Goal: Information Seeking & Learning: Learn about a topic

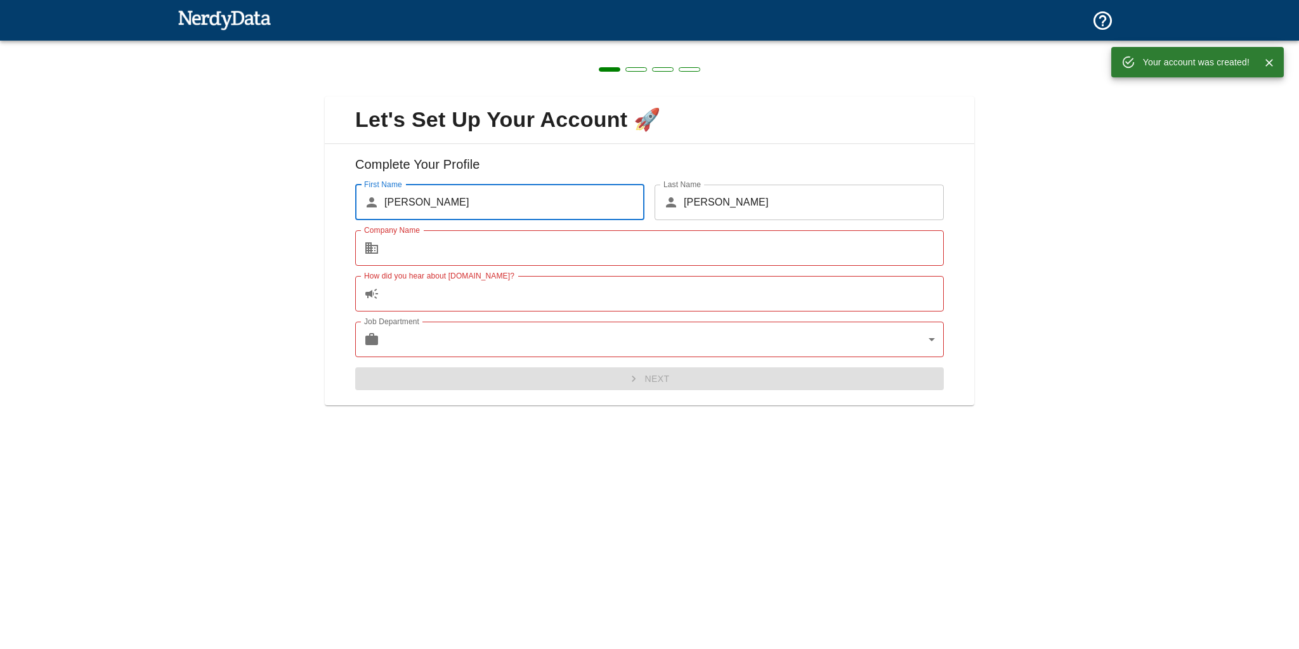
click at [448, 254] on input "Company Name" at bounding box center [663, 248] width 559 height 36
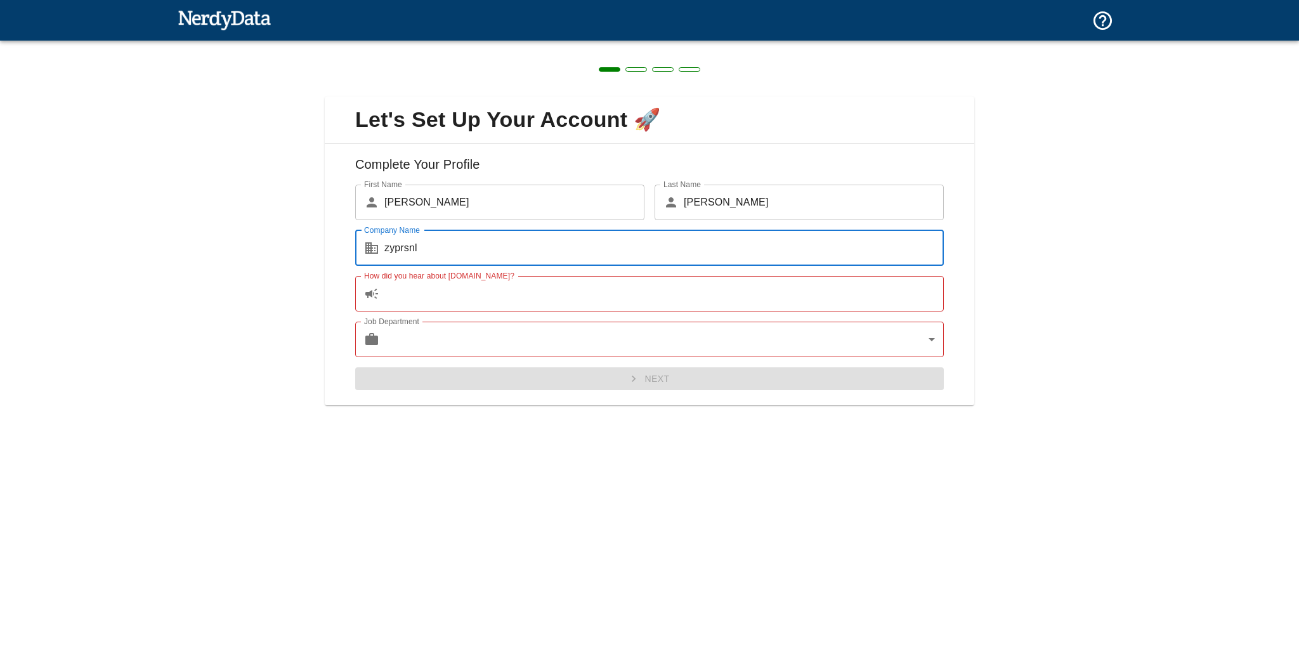
type input "zyprsnl"
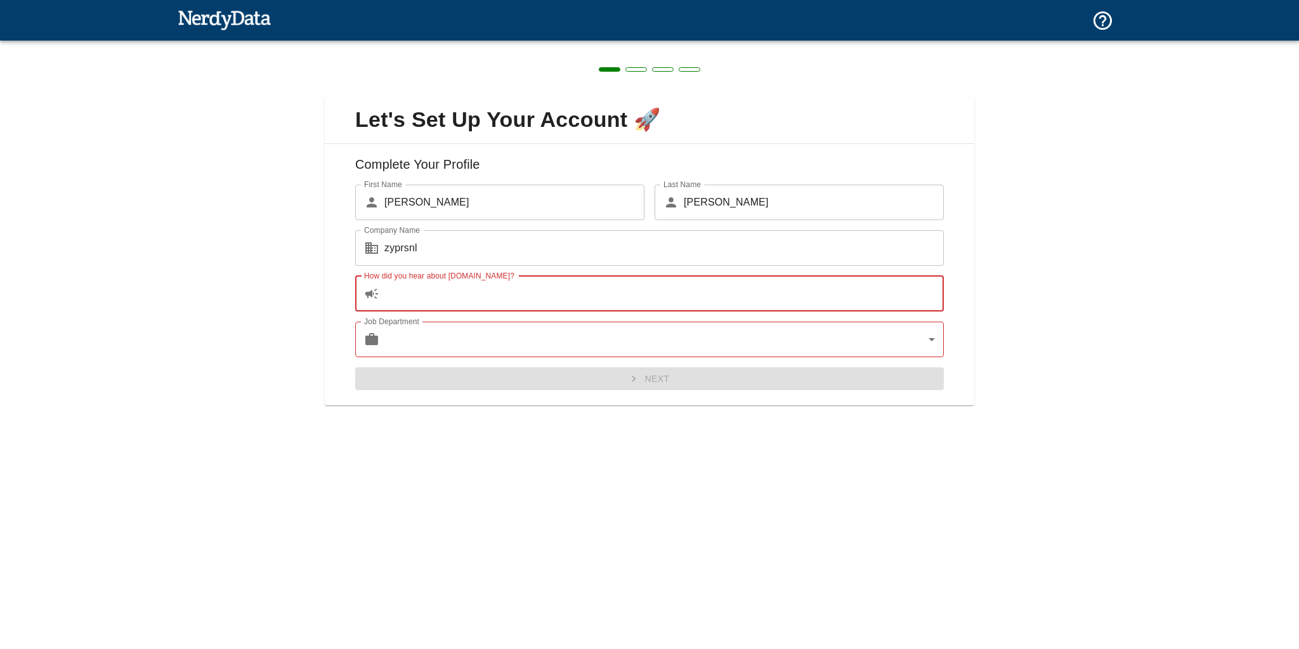
click at [421, 296] on input "How did you hear about [DOMAIN_NAME]?" at bounding box center [663, 294] width 559 height 36
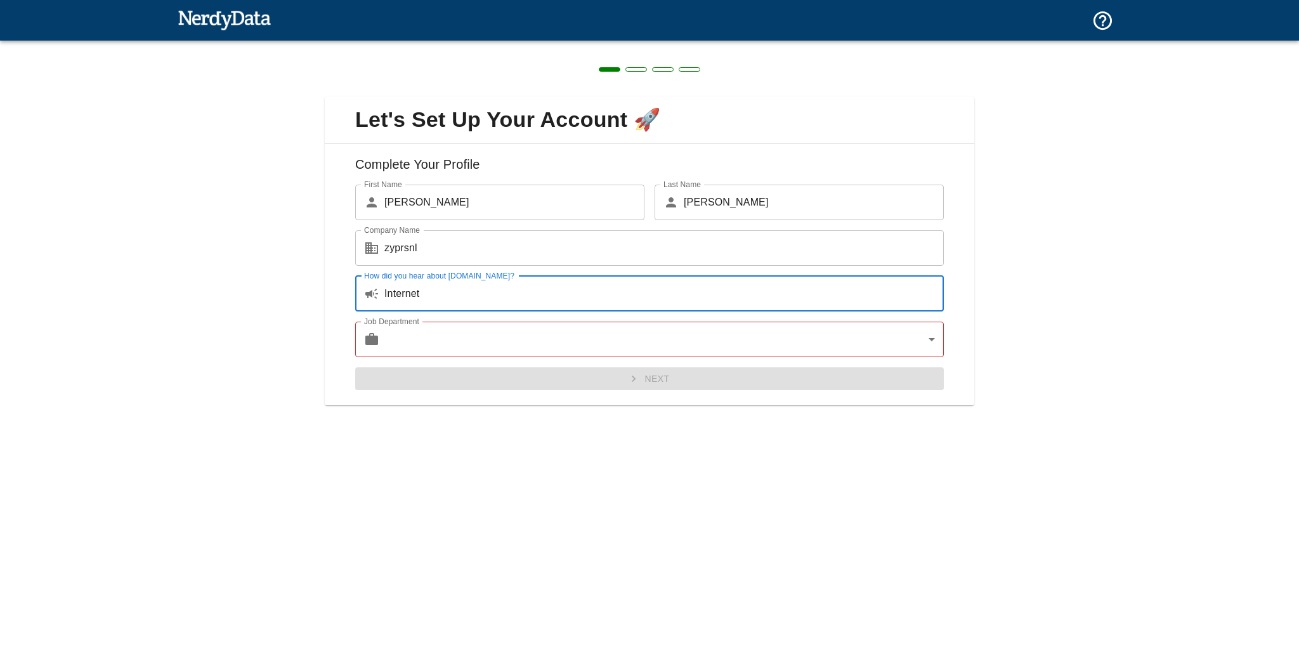
type input "Internet"
click at [460, 44] on body "Technologies Domains Pricing Products Create a Report Create a list of websites…" at bounding box center [649, 22] width 1299 height 44
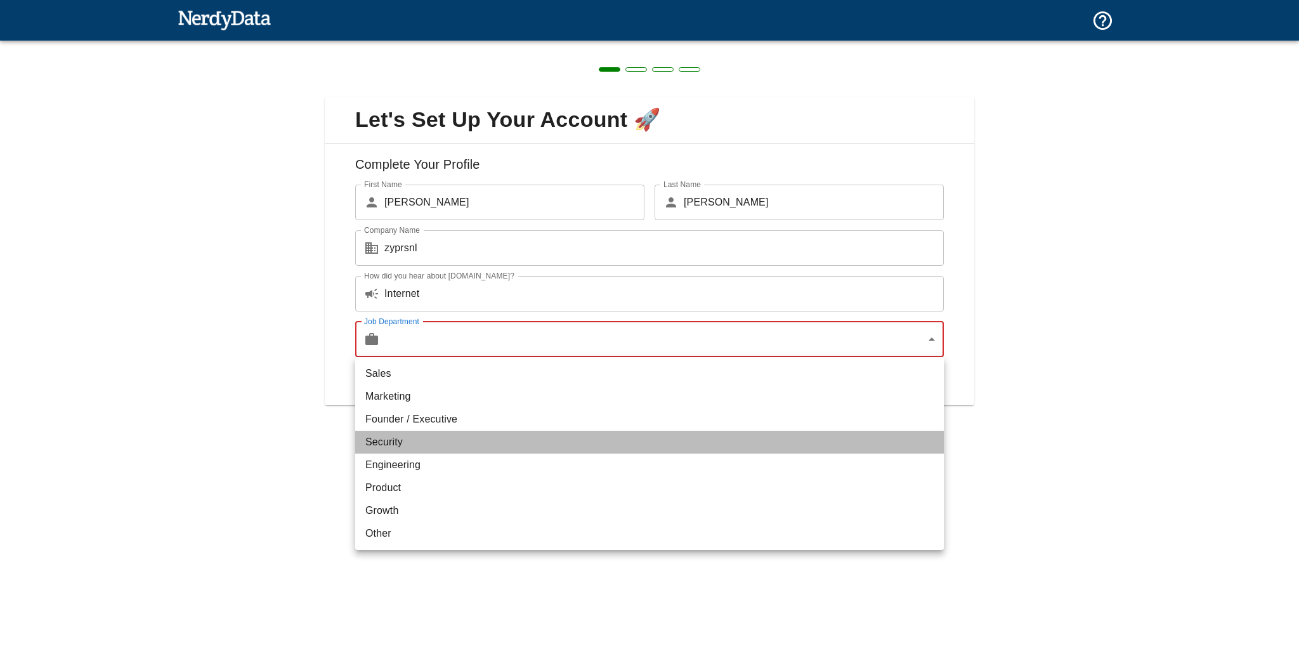
click at [415, 445] on li "Security" at bounding box center [649, 442] width 589 height 23
type input "security"
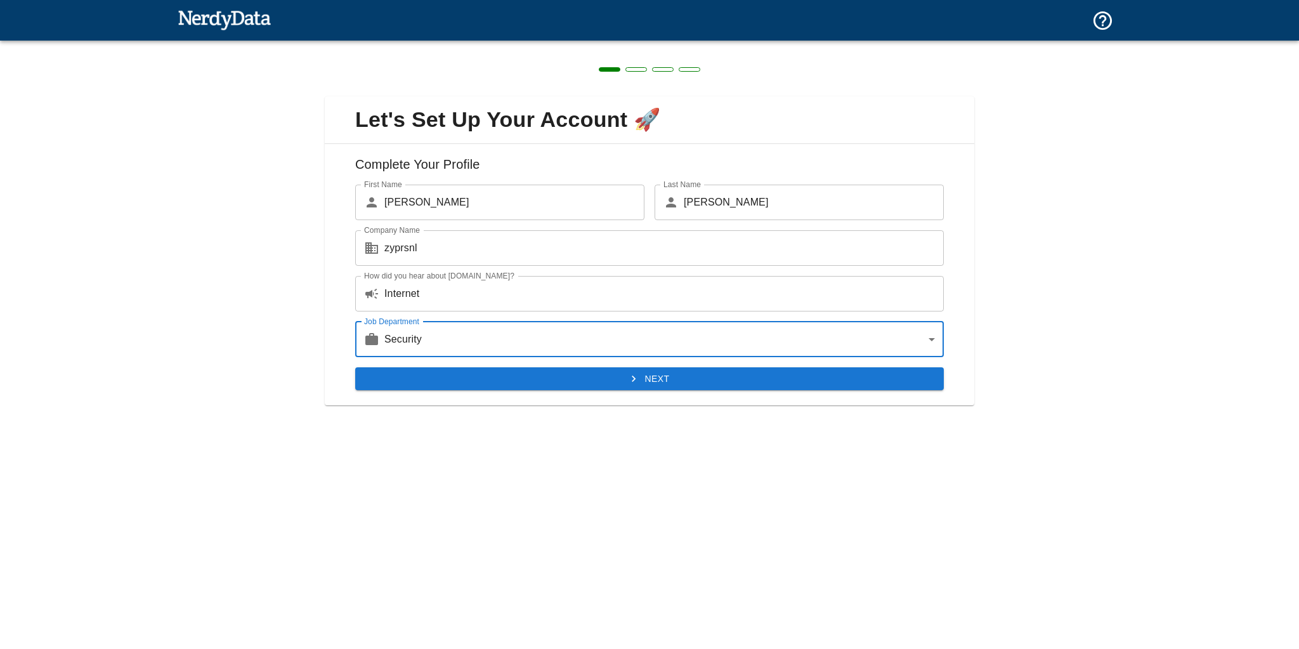
click at [577, 381] on button "Next" at bounding box center [649, 378] width 589 height 23
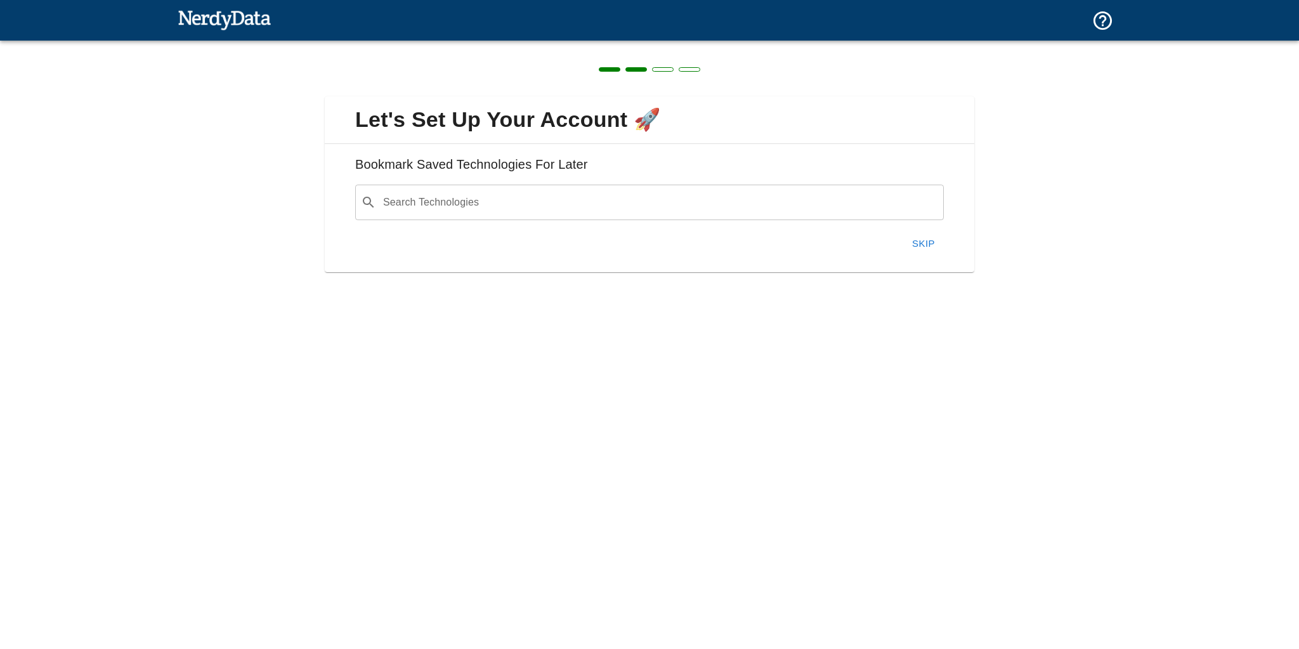
click at [926, 242] on button "Skip" at bounding box center [923, 243] width 41 height 27
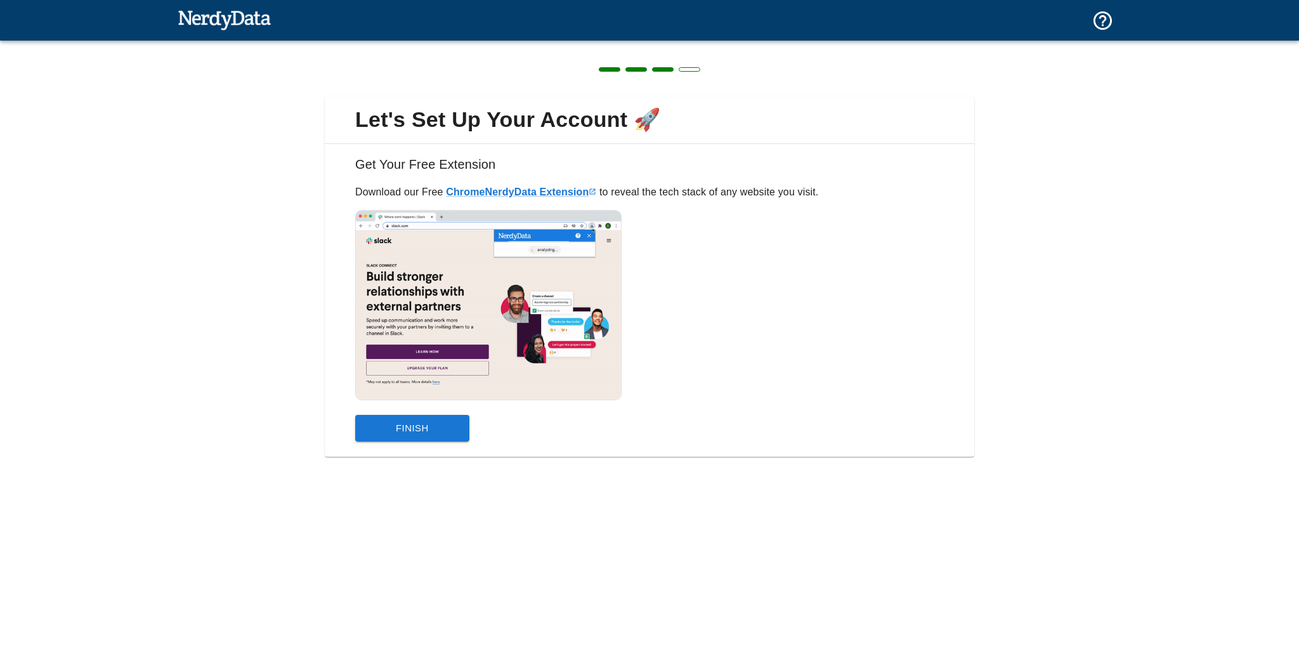
click at [412, 422] on button "Finish" at bounding box center [412, 428] width 114 height 27
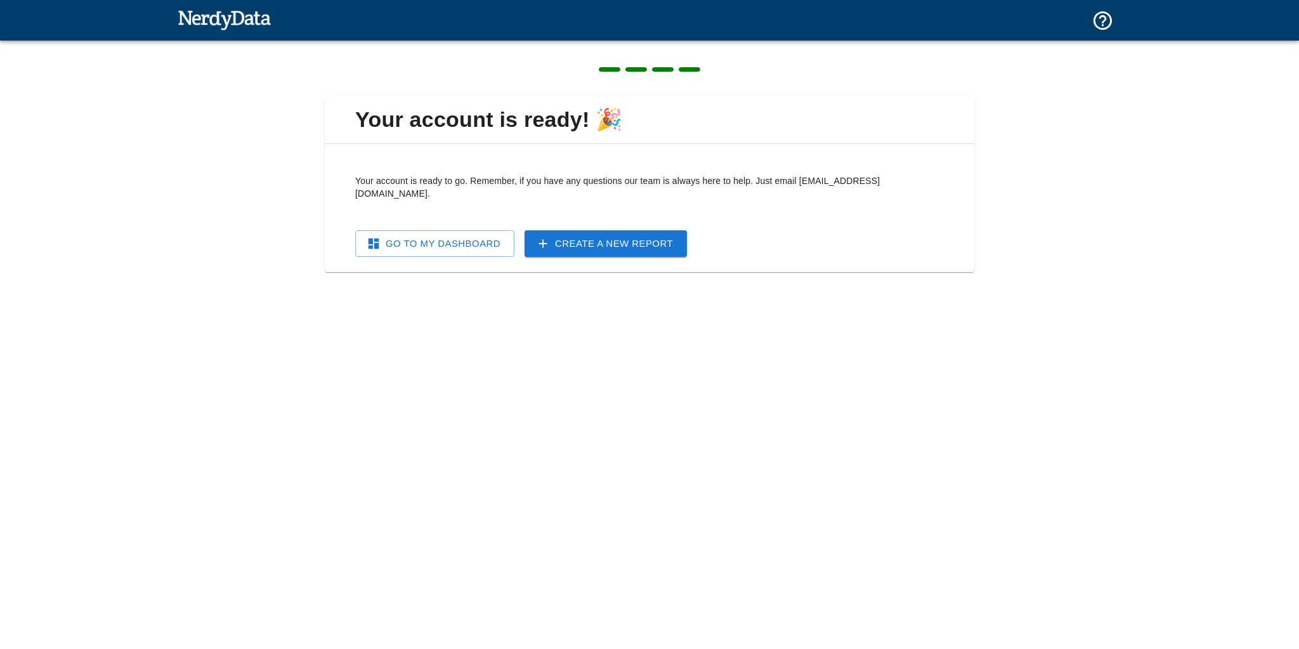
click at [430, 233] on link "Go To My Dashboard" at bounding box center [434, 243] width 159 height 27
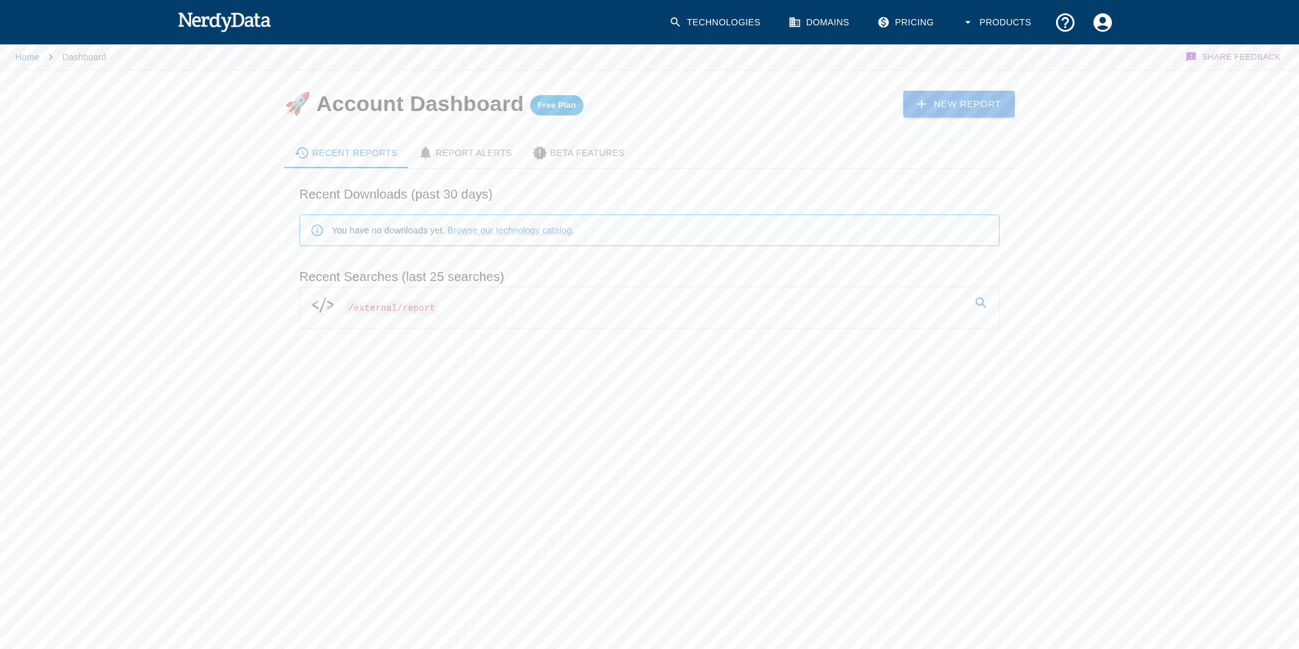
click at [692, 303] on link "/external/report" at bounding box center [649, 305] width 699 height 36
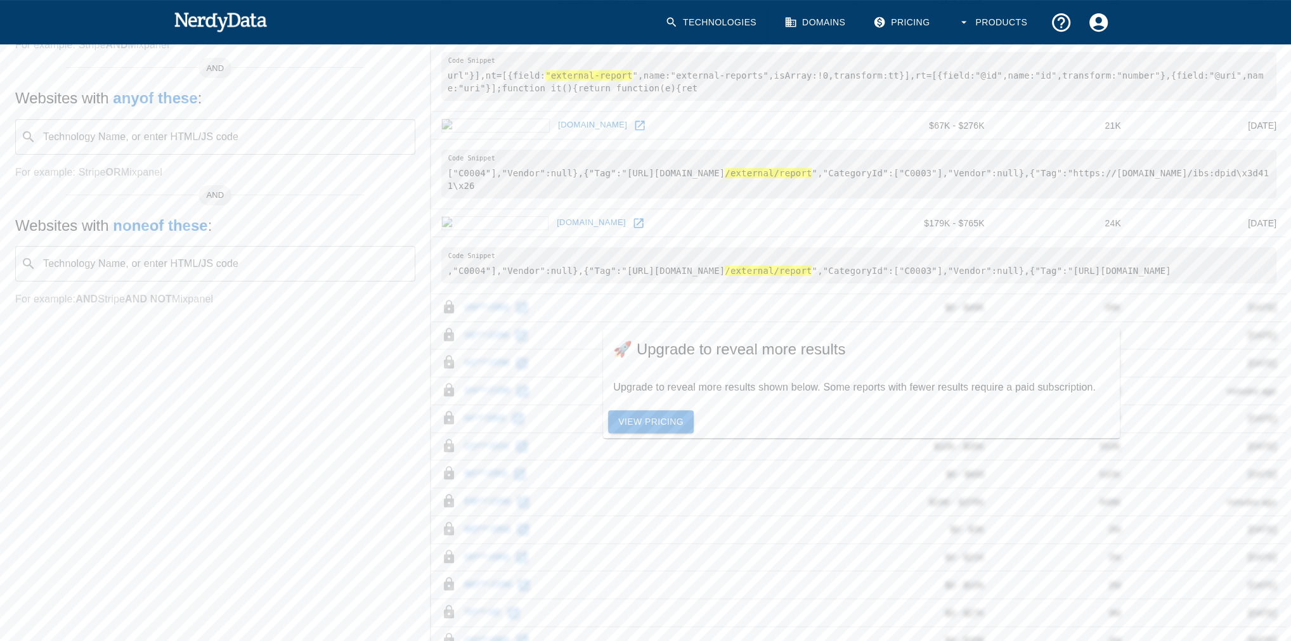
scroll to position [355, 0]
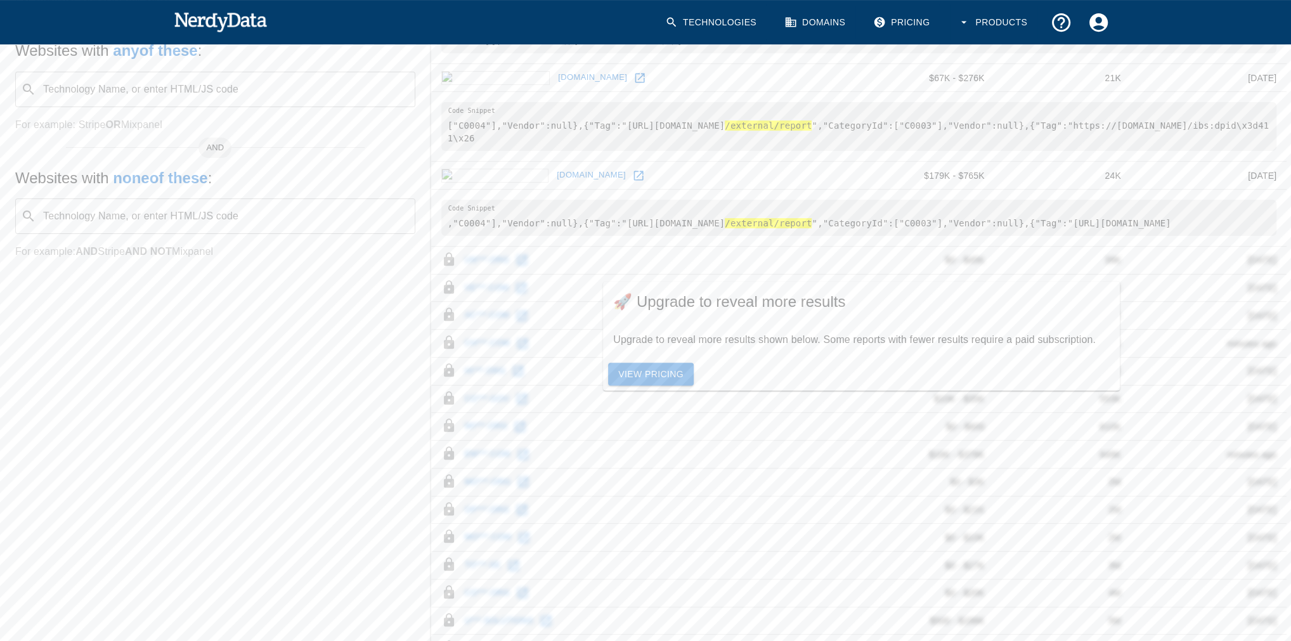
click at [641, 377] on link "View Pricing" at bounding box center [651, 374] width 86 height 23
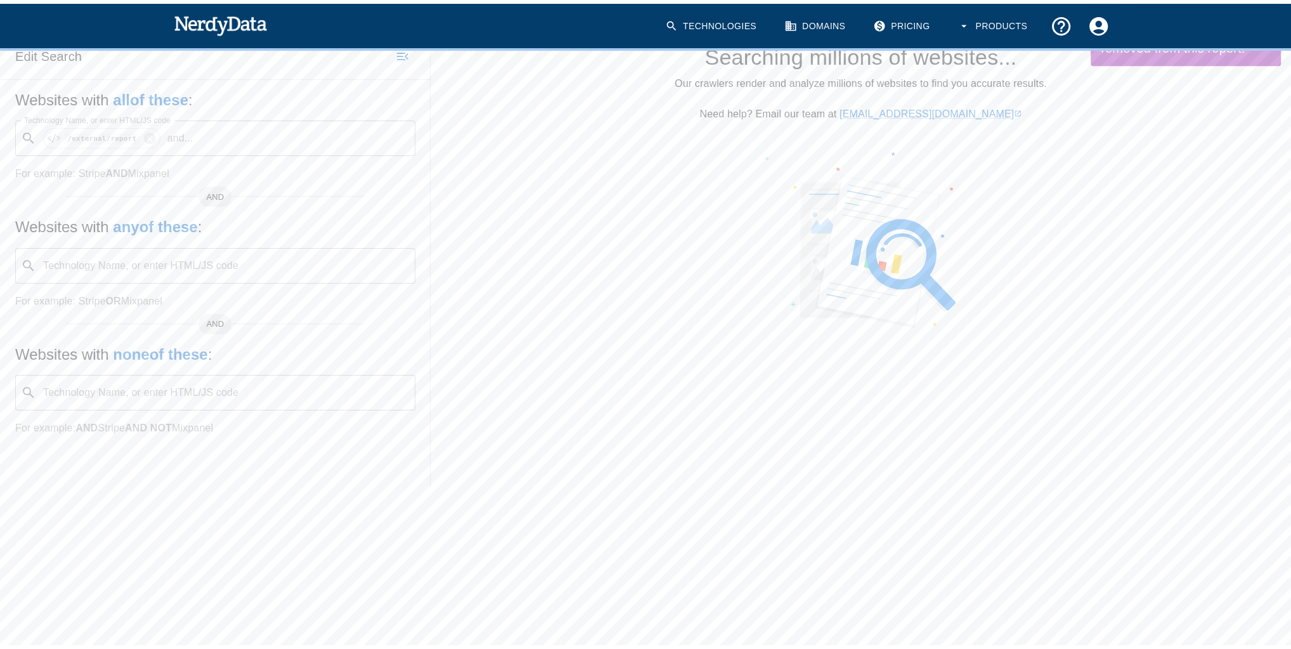
scroll to position [181, 0]
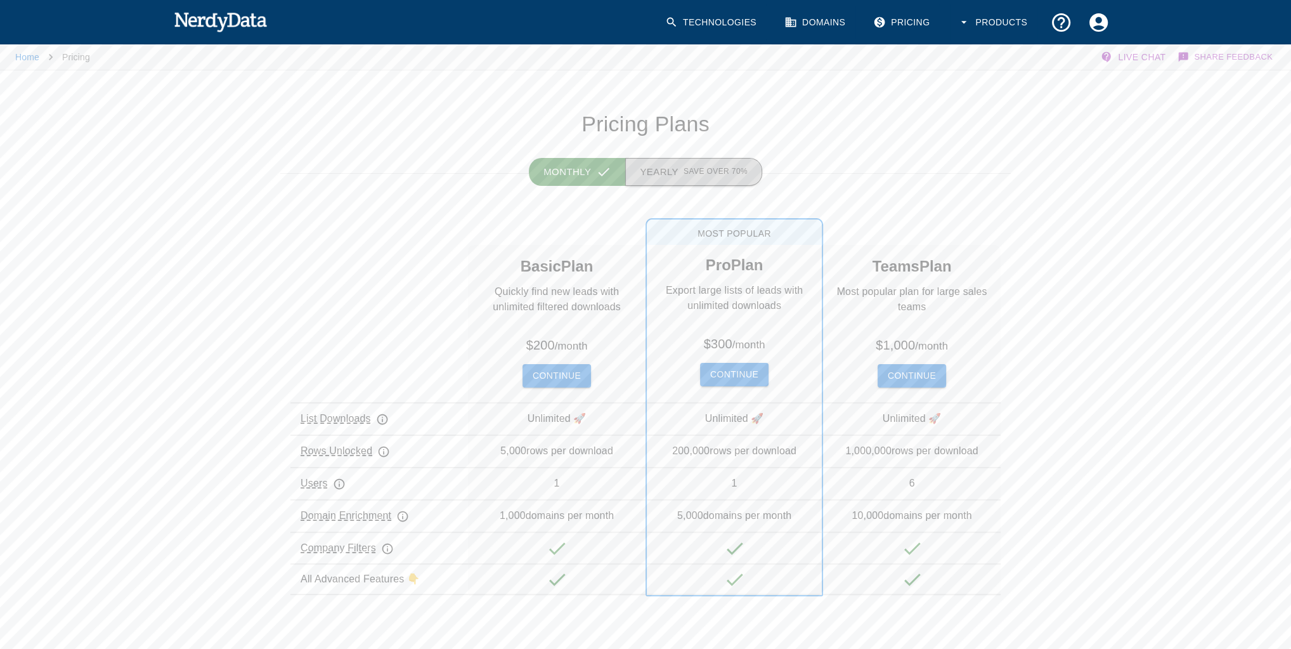
click at [691, 174] on span "Save over 70%" at bounding box center [716, 172] width 64 height 13
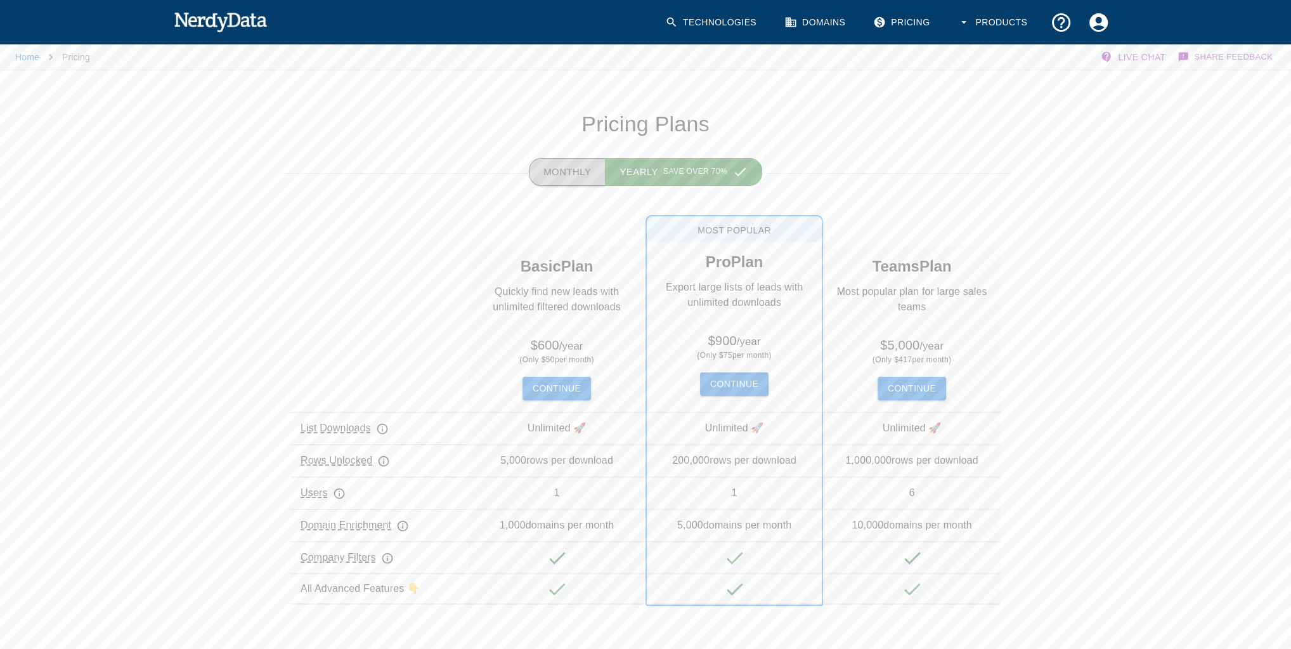
click at [568, 168] on button "Monthly" at bounding box center [567, 172] width 77 height 28
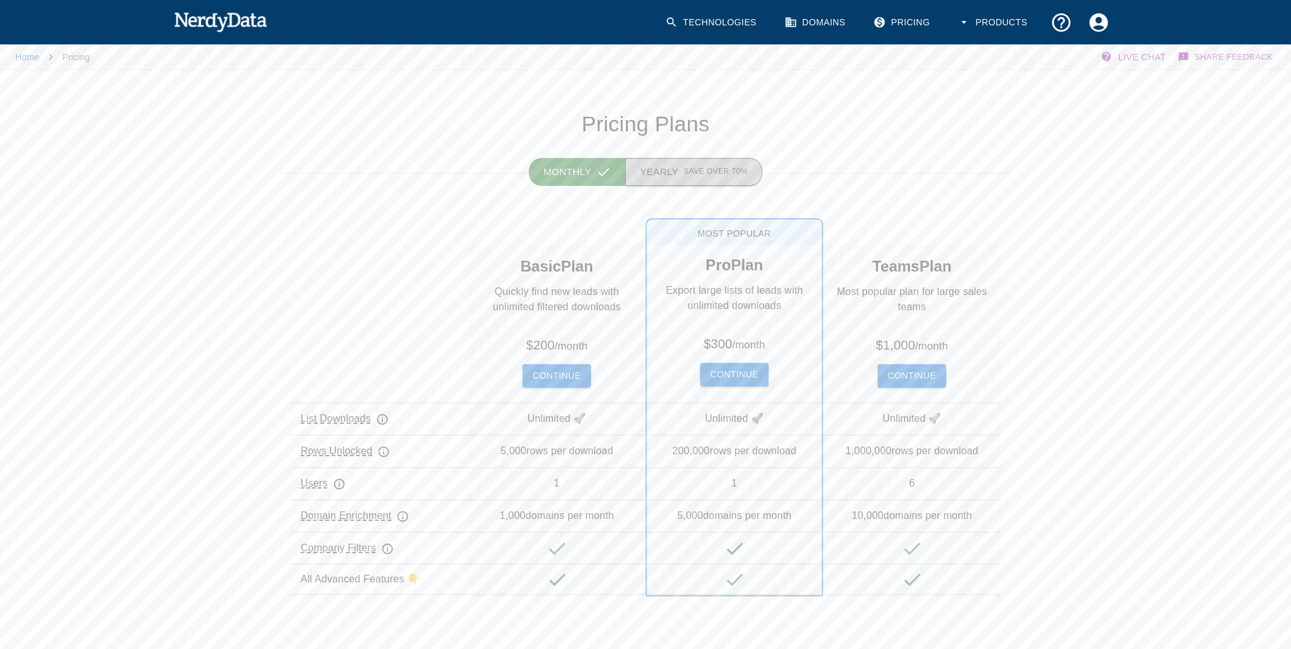
click at [695, 168] on span "Save over 70%" at bounding box center [716, 172] width 64 height 13
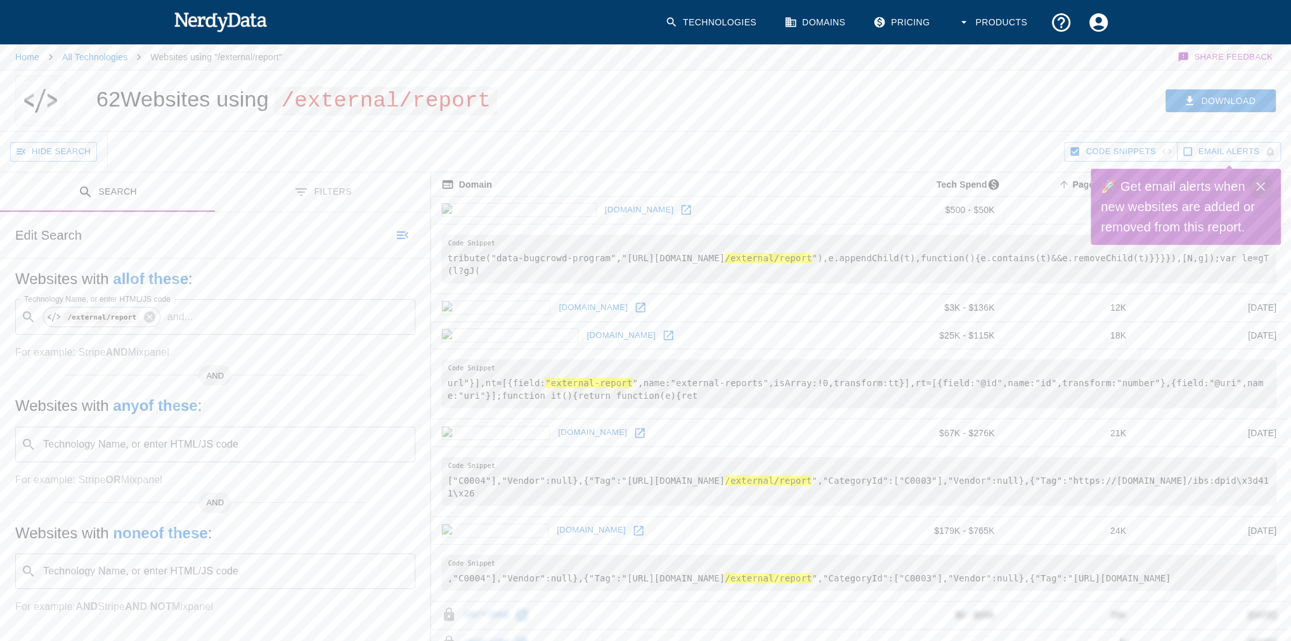
click at [1262, 182] on icon "Close" at bounding box center [1260, 186] width 15 height 15
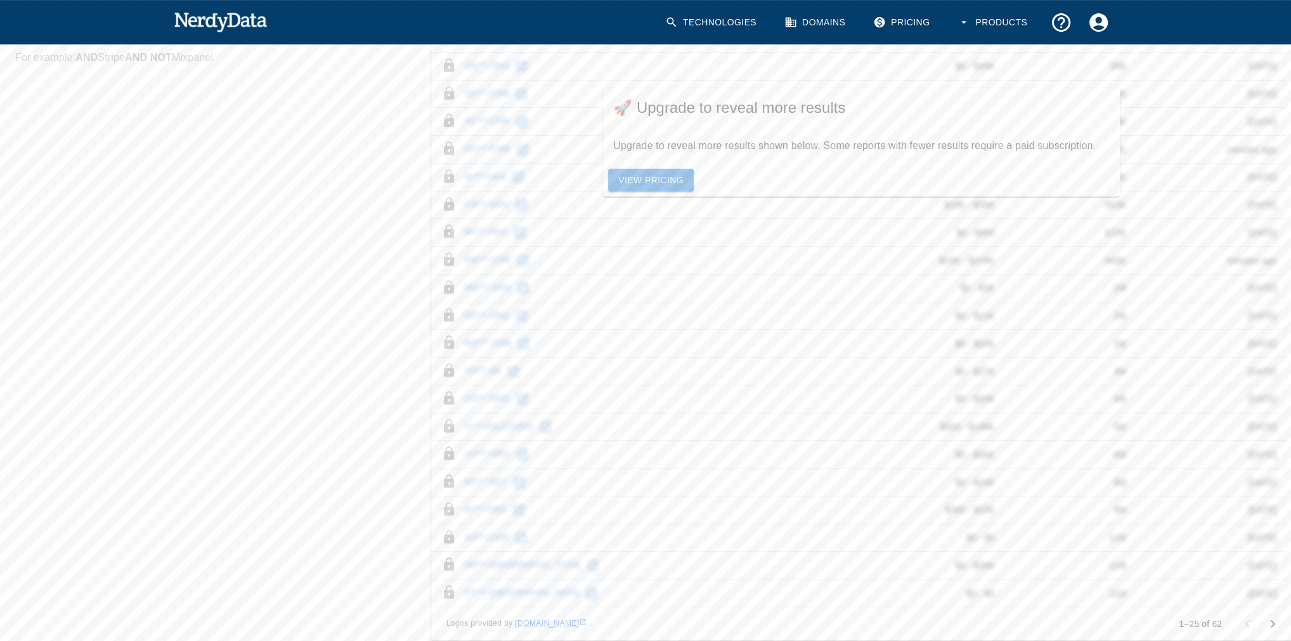
scroll to position [560, 0]
click at [1269, 603] on button "Go to next page" at bounding box center [1272, 614] width 25 height 25
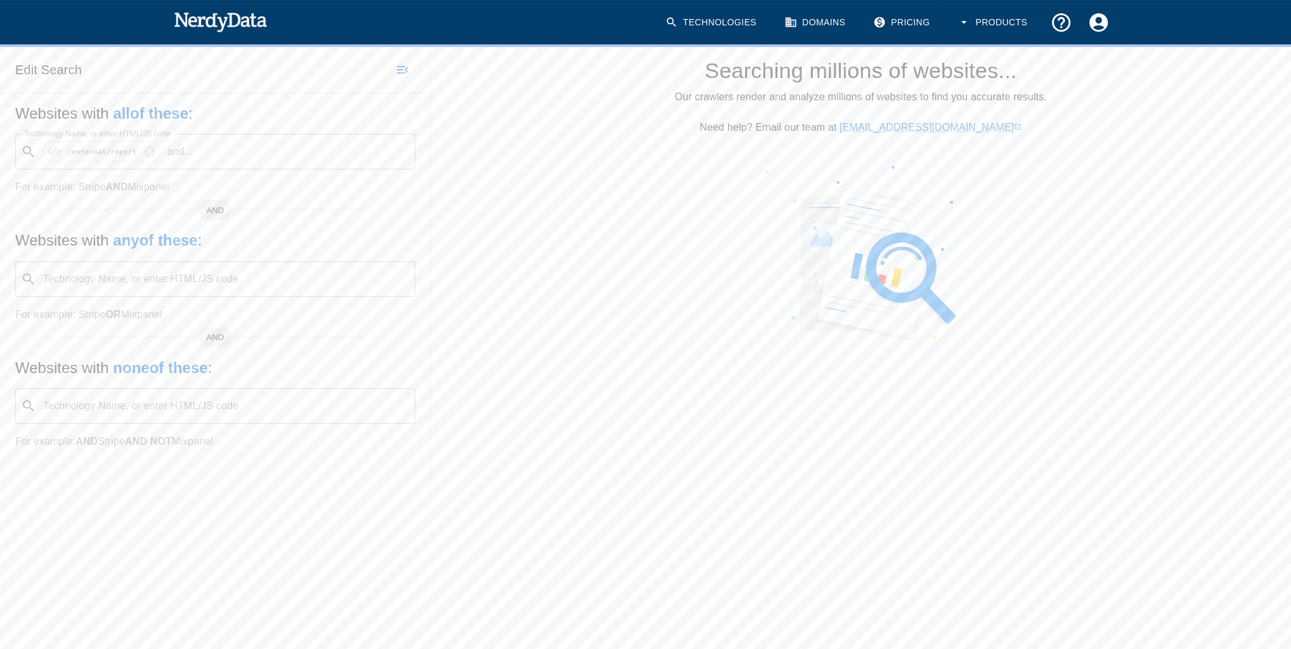
scroll to position [181, 0]
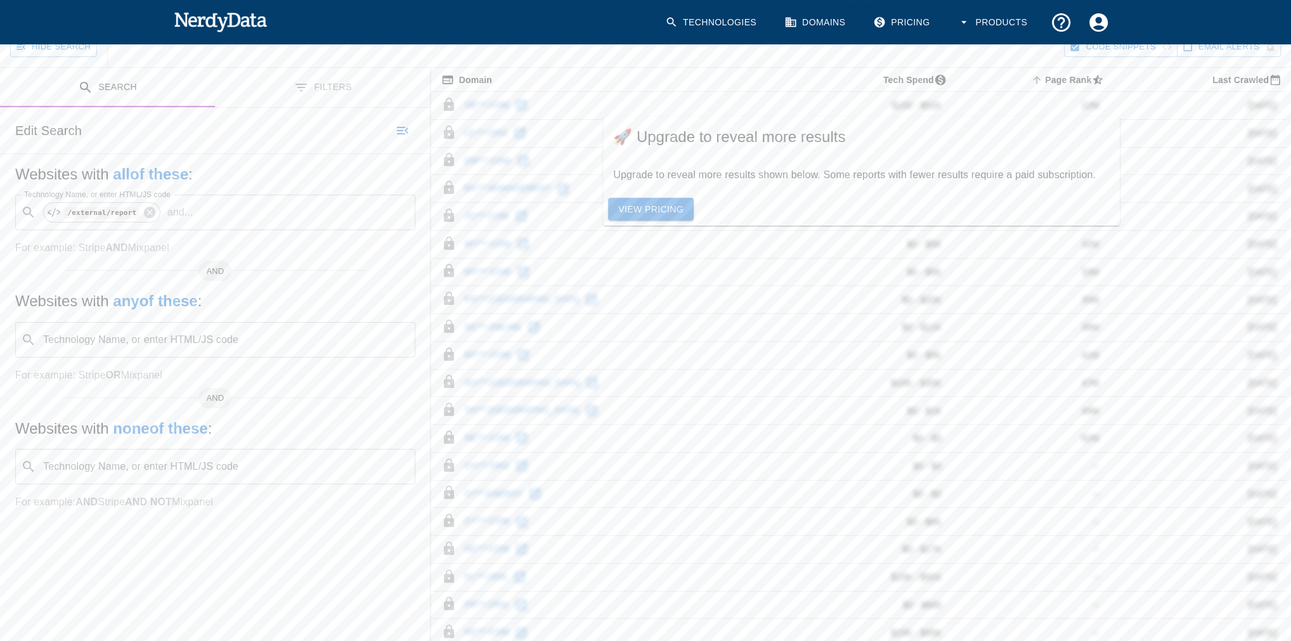
scroll to position [282, 0]
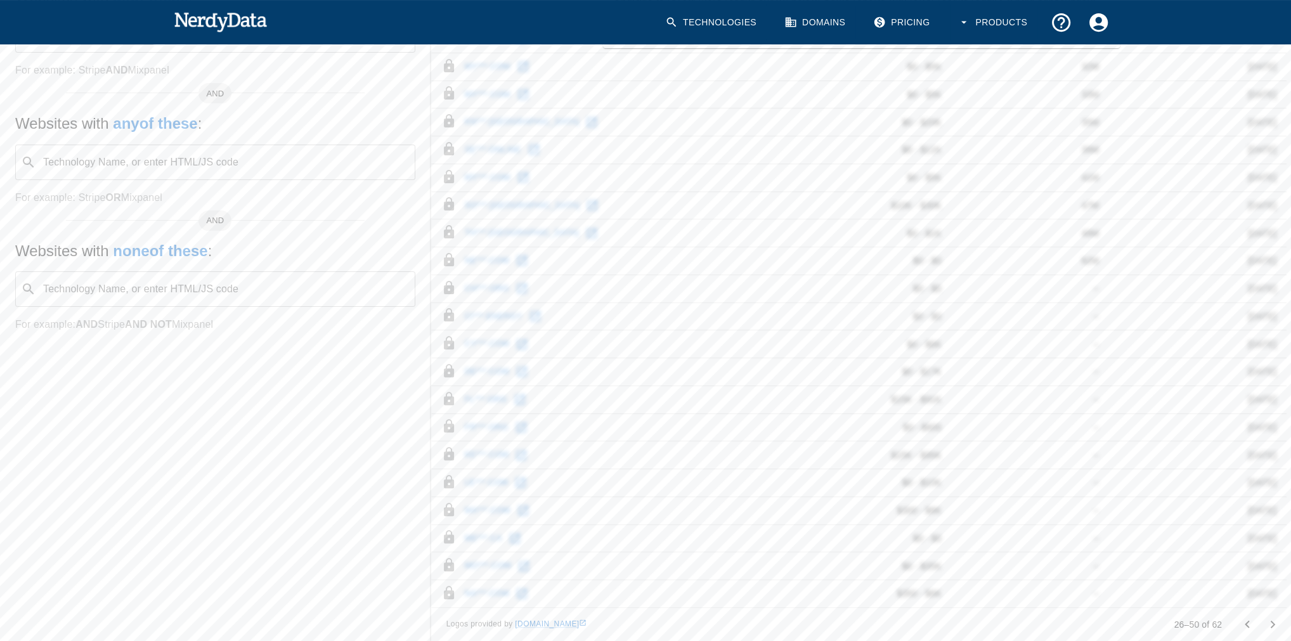
click at [1244, 617] on icon "Go to previous page" at bounding box center [1247, 624] width 15 height 15
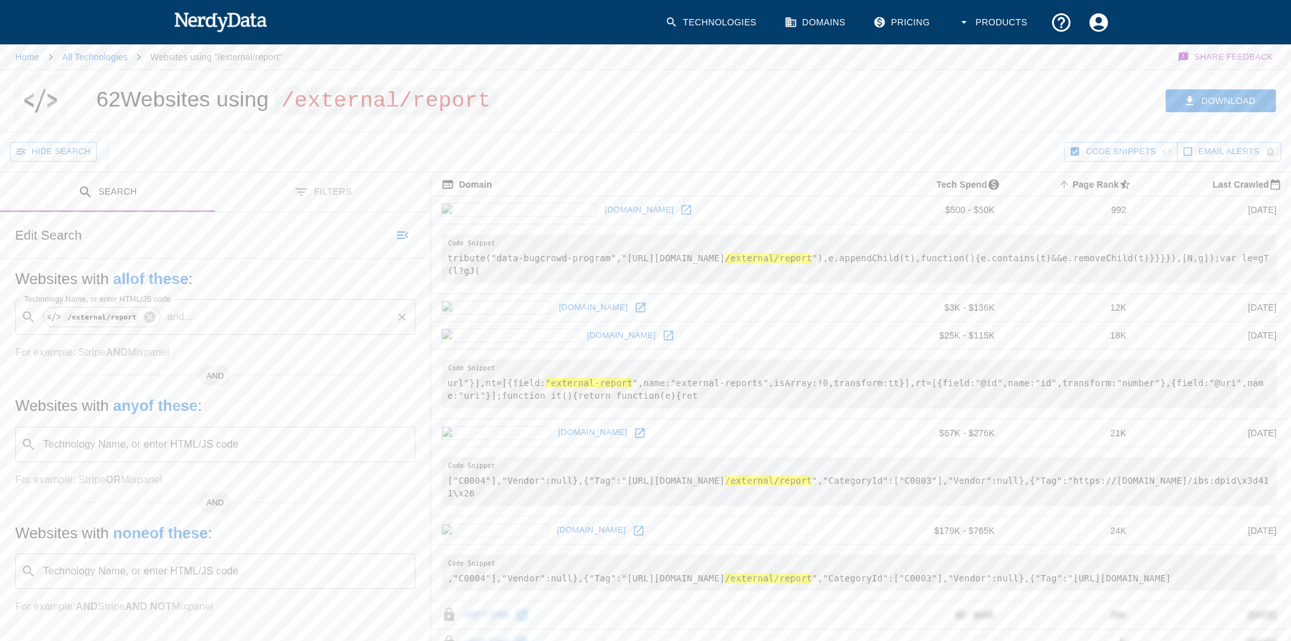
click at [199, 314] on input "Technology Name, or enter HTML/JS code" at bounding box center [295, 317] width 192 height 24
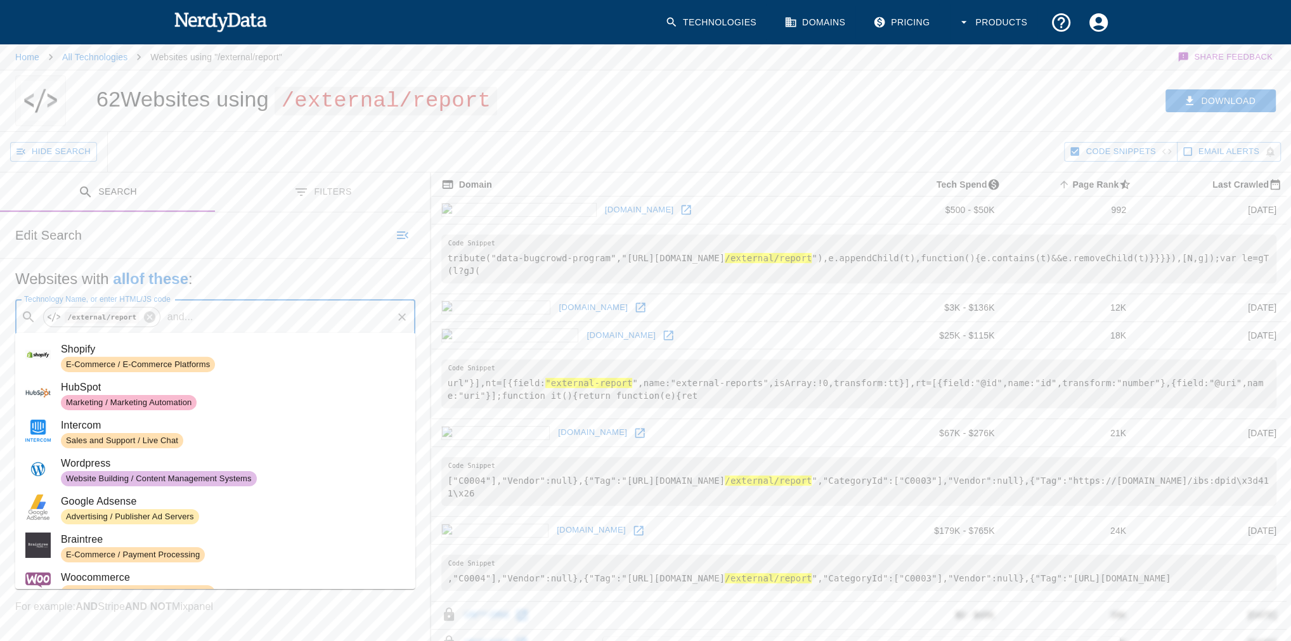
paste input "embedded_submissions/new"
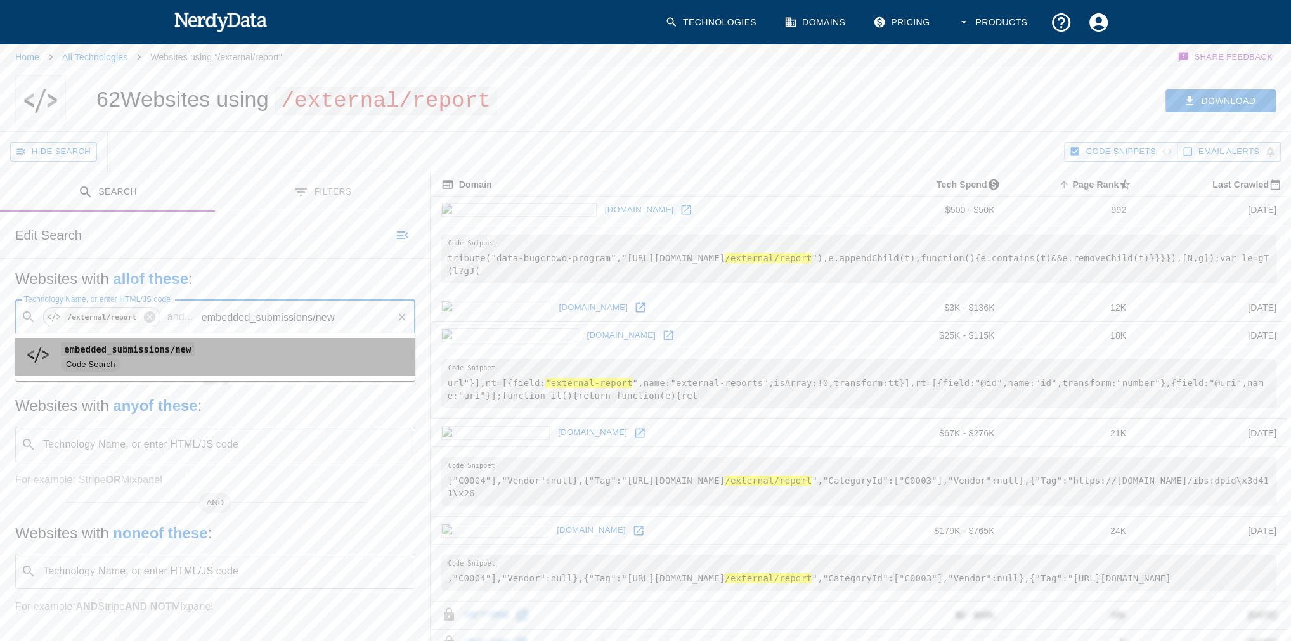
click at [169, 360] on span "Code Search" at bounding box center [233, 364] width 344 height 15
type input "embedded_submissions/new"
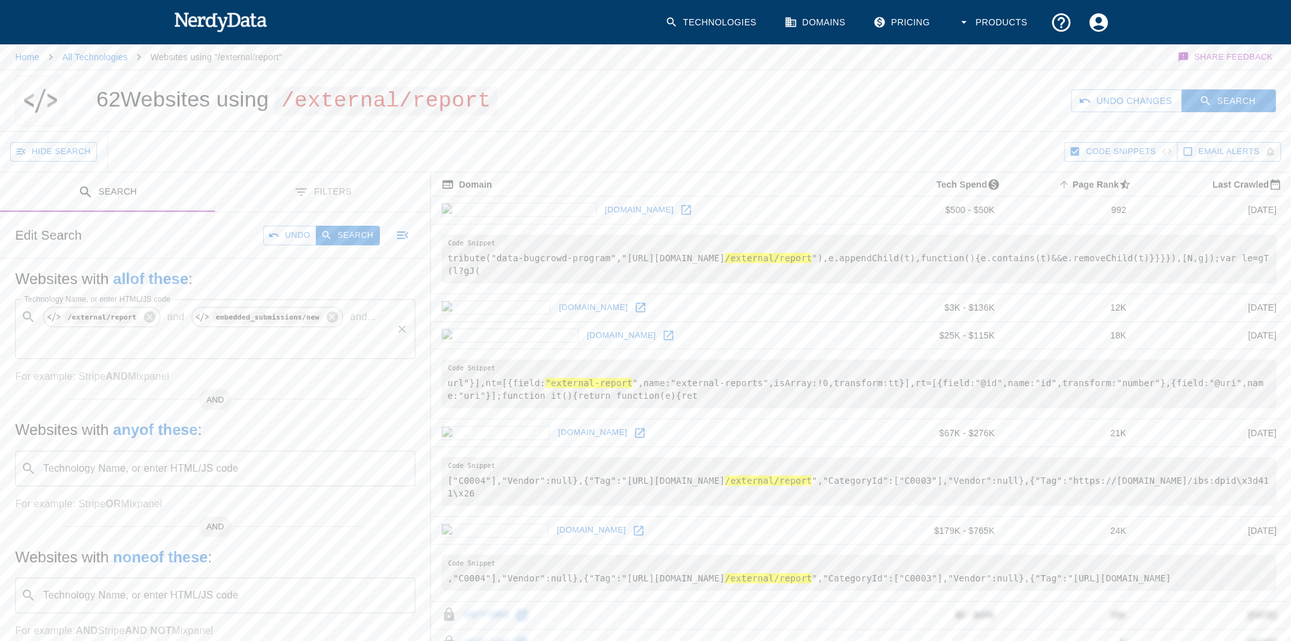
click at [171, 315] on p "and" at bounding box center [175, 317] width 27 height 15
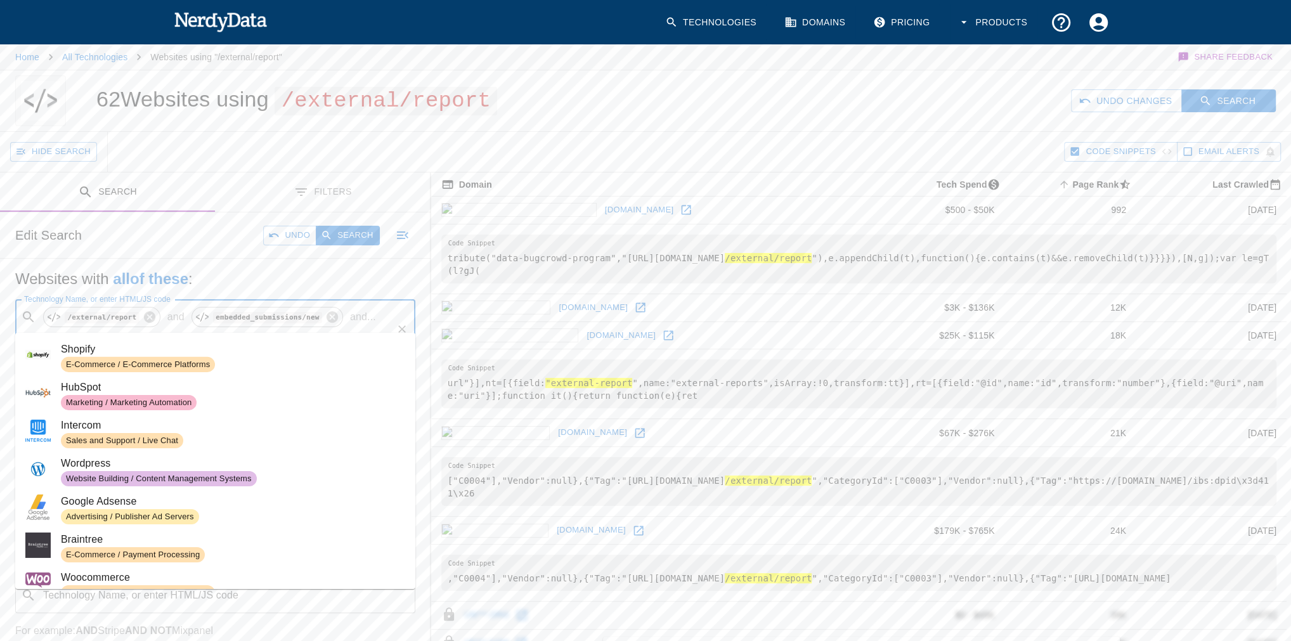
click at [635, 82] on div "62 Websites using /external/report" at bounding box center [383, 100] width 605 height 61
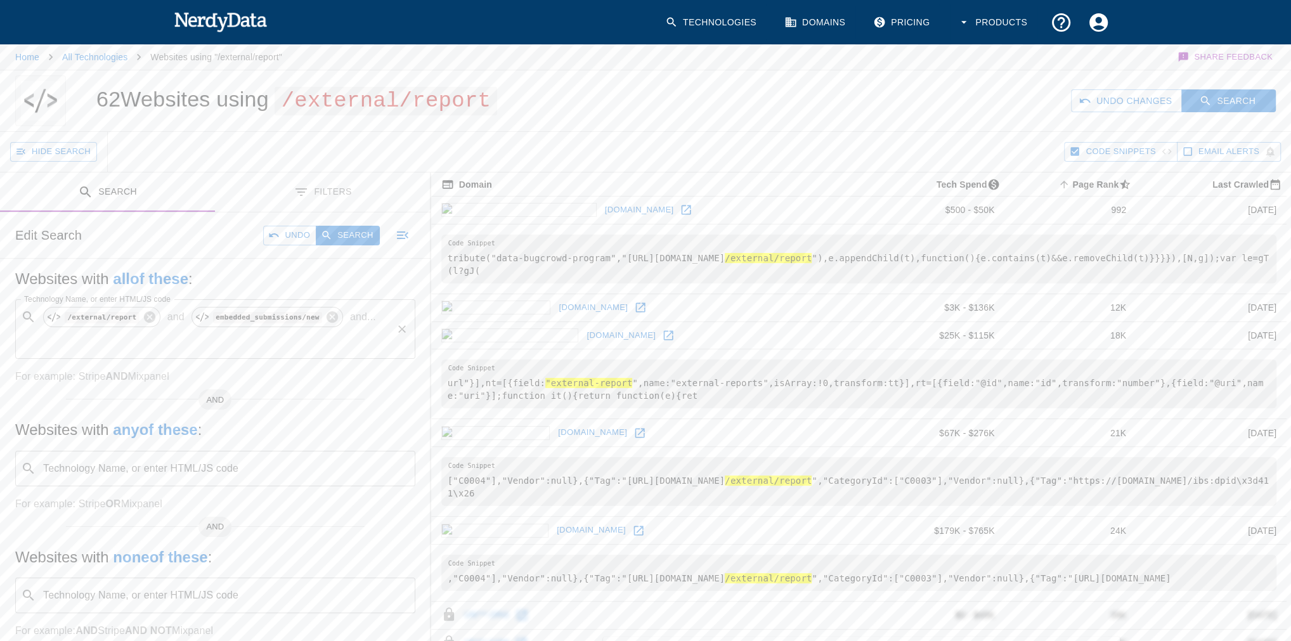
click at [170, 316] on p "and" at bounding box center [175, 317] width 27 height 15
click at [173, 224] on div "Edit Search Undo Search" at bounding box center [215, 235] width 431 height 46
click at [192, 451] on div "Technology Name, or enter HTML/JS code ​ Technology Name, or enter HTML/JS code" at bounding box center [215, 469] width 400 height 36
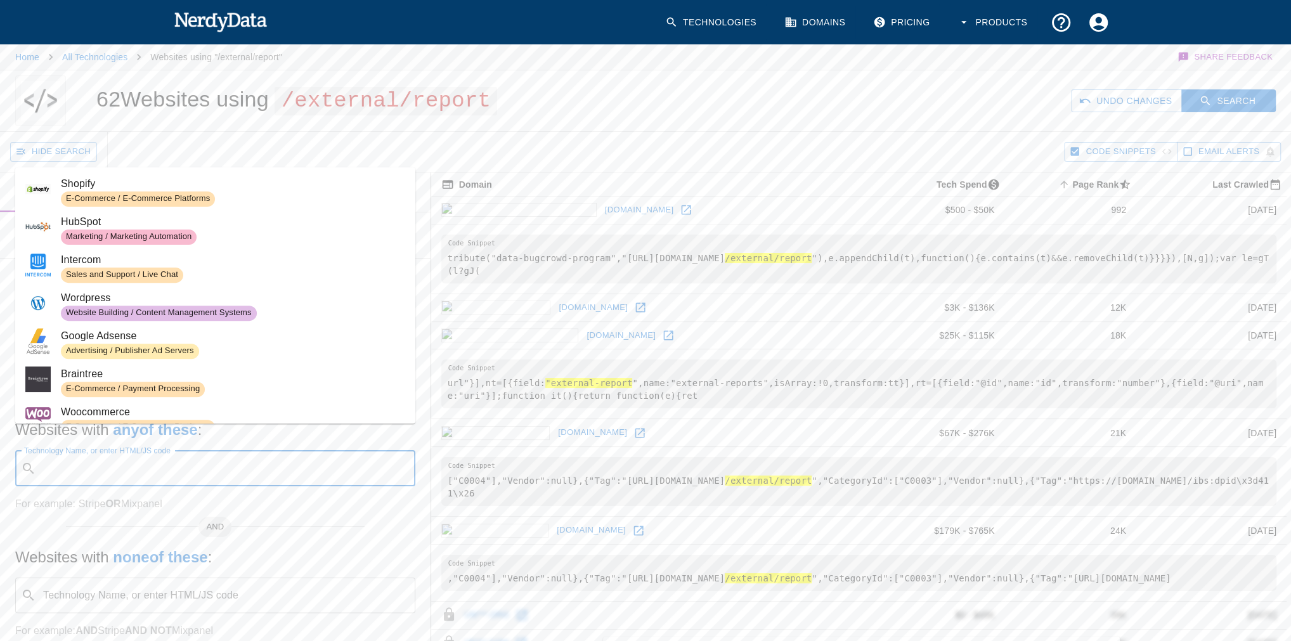
paste input "embedded_submissions/new"
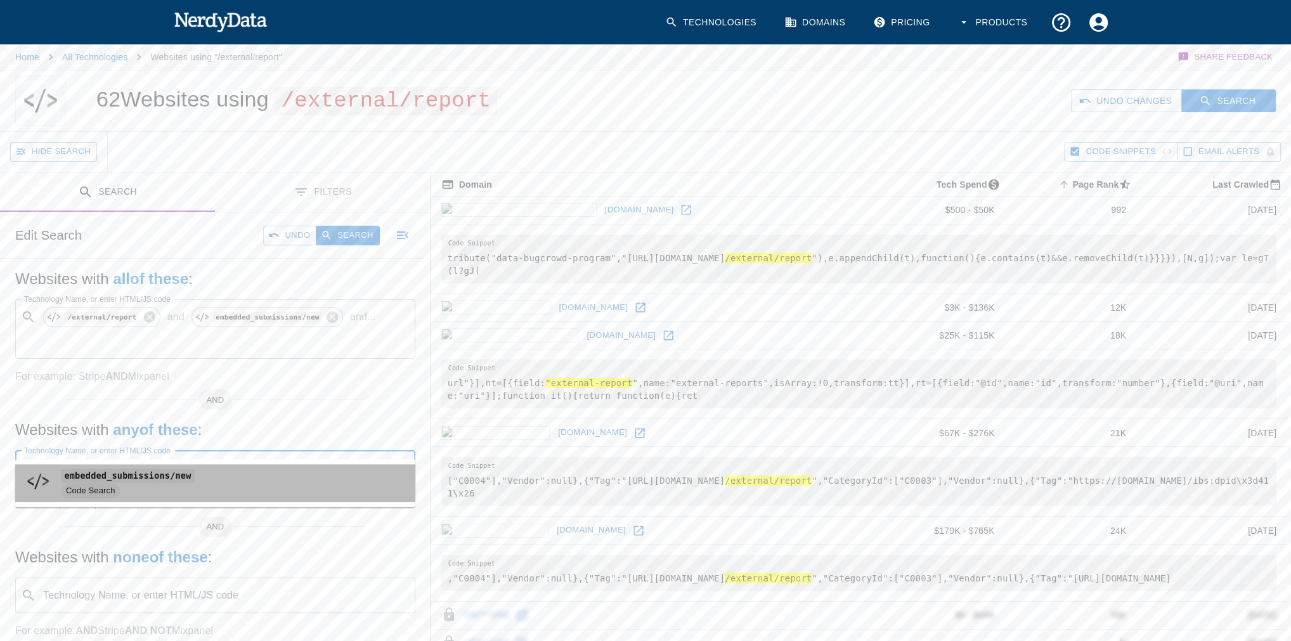
click at [143, 484] on span "Code Search" at bounding box center [233, 490] width 344 height 15
type input "embedded_submissions/new"
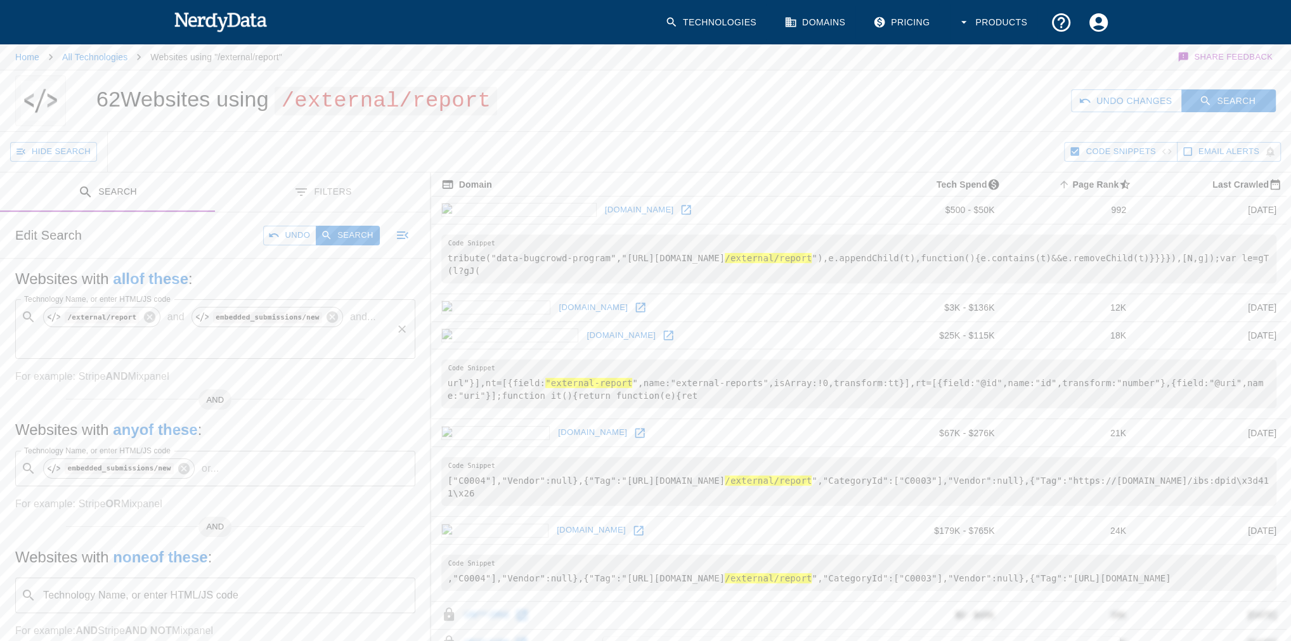
click at [358, 316] on p "and ..." at bounding box center [363, 317] width 36 height 15
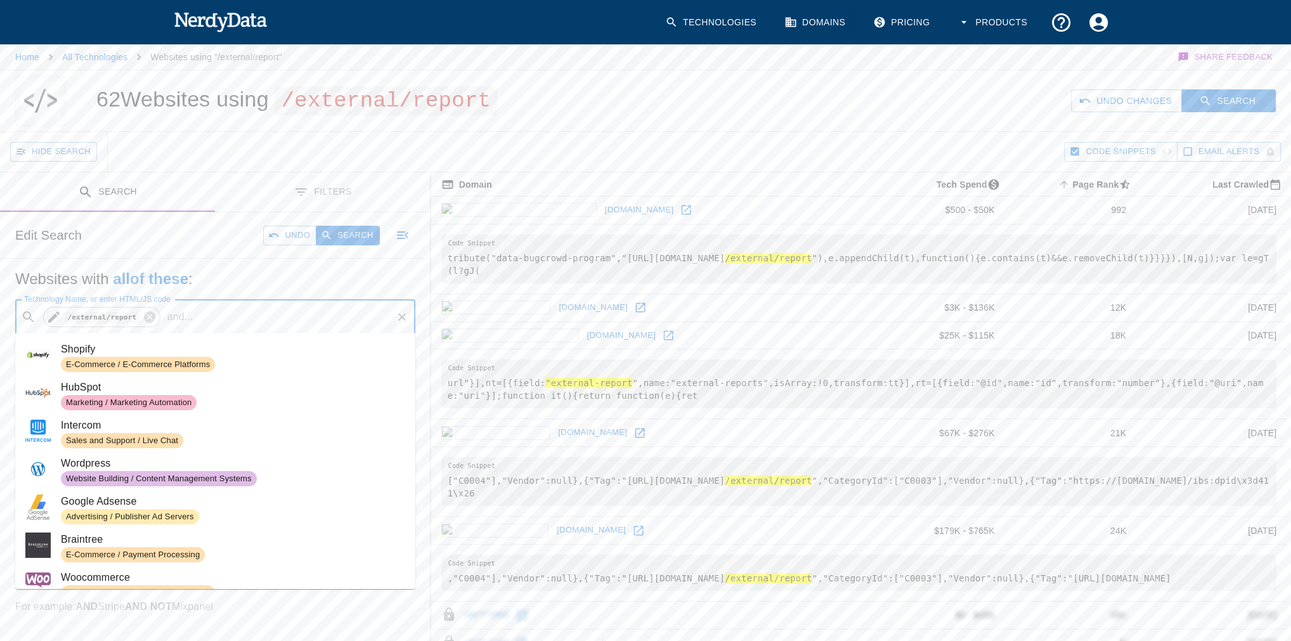
click at [88, 316] on code "/external/report" at bounding box center [102, 317] width 75 height 11
click at [58, 316] on icon at bounding box center [53, 317] width 15 height 15
type input "/external/report"
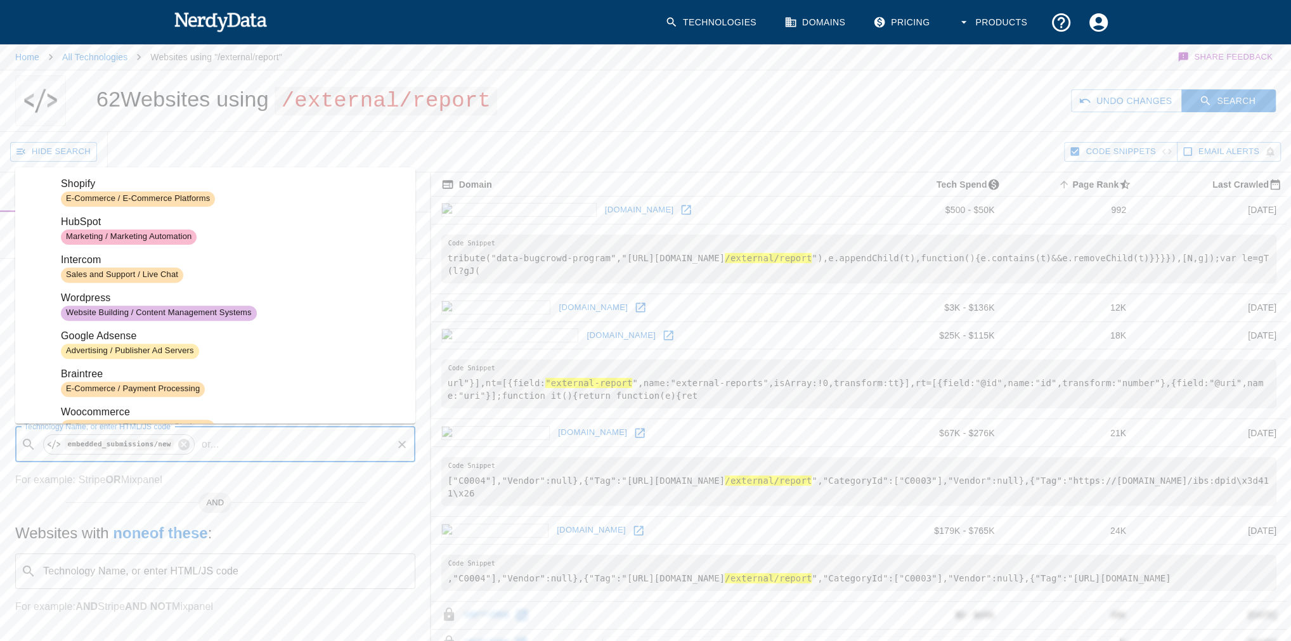
click at [245, 445] on input "Technology Name, or enter HTML/JS code" at bounding box center [308, 445] width 166 height 24
paste input "/external/report"
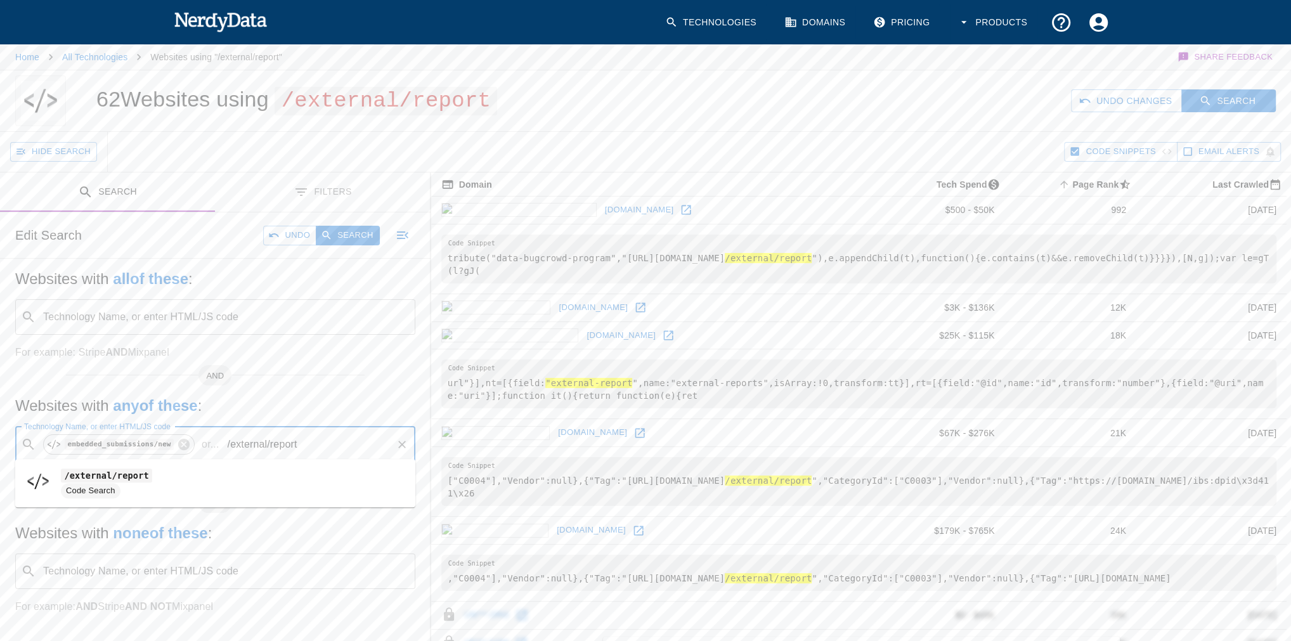
click at [212, 488] on span "Code Search" at bounding box center [233, 490] width 344 height 15
type input "/external/report"
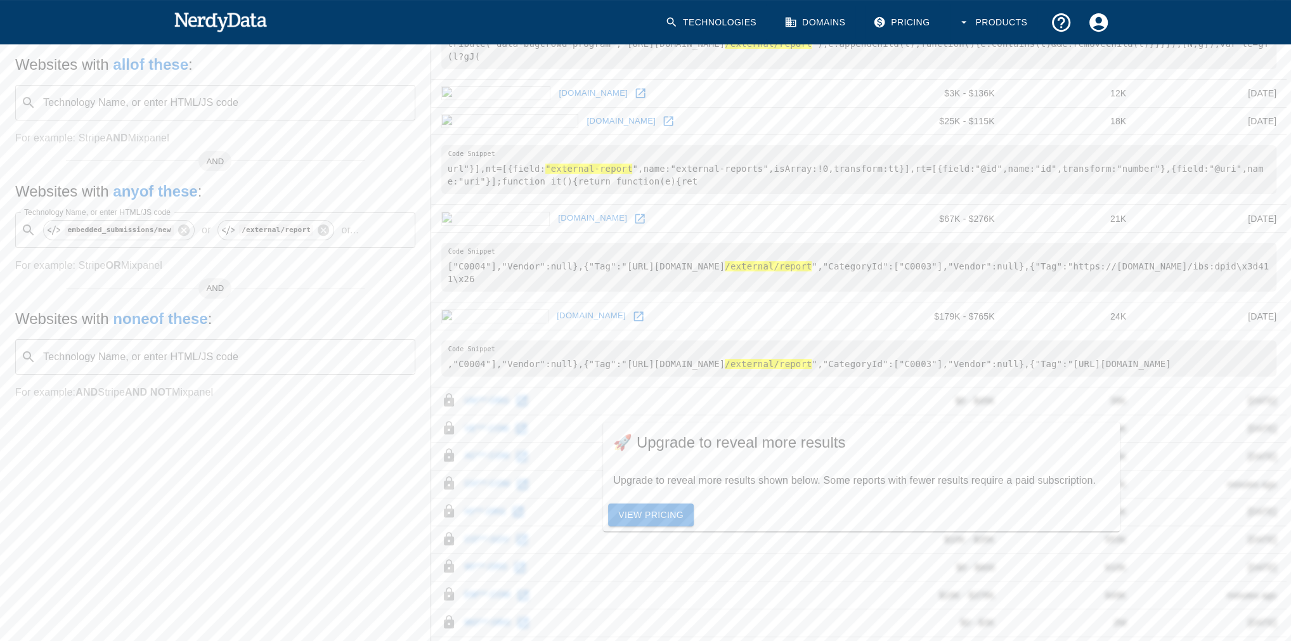
scroll to position [101, 0]
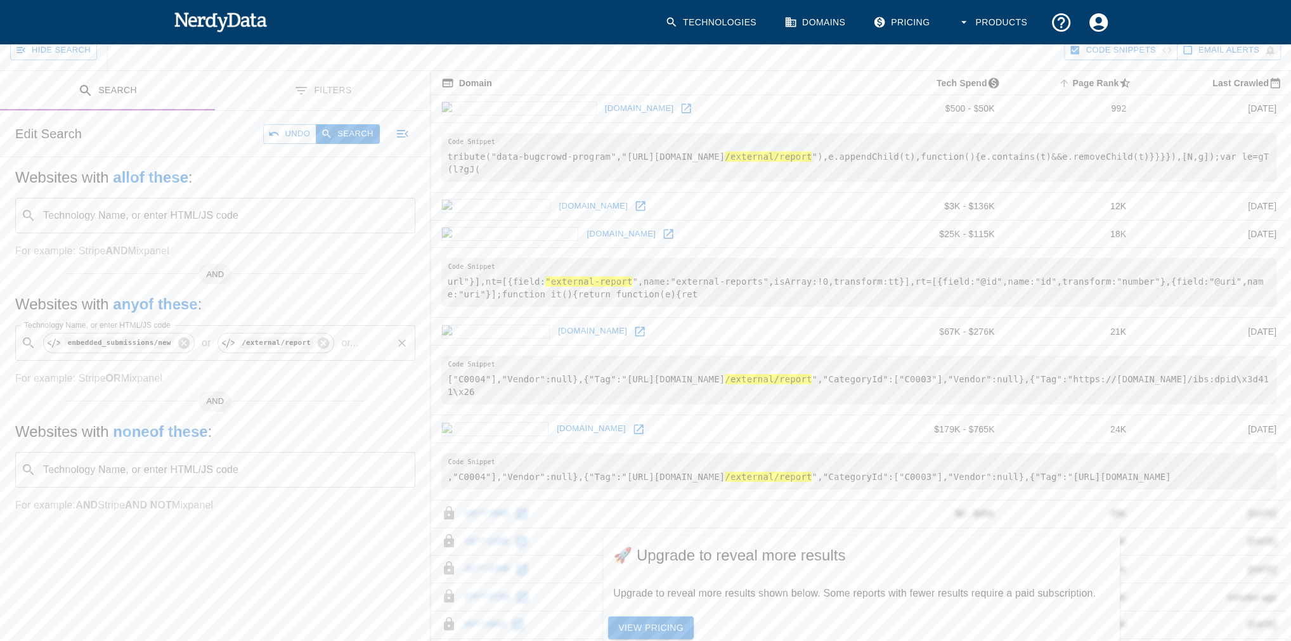
click at [364, 342] on input "Technology Name, or enter HTML/JS code" at bounding box center [377, 343] width 27 height 24
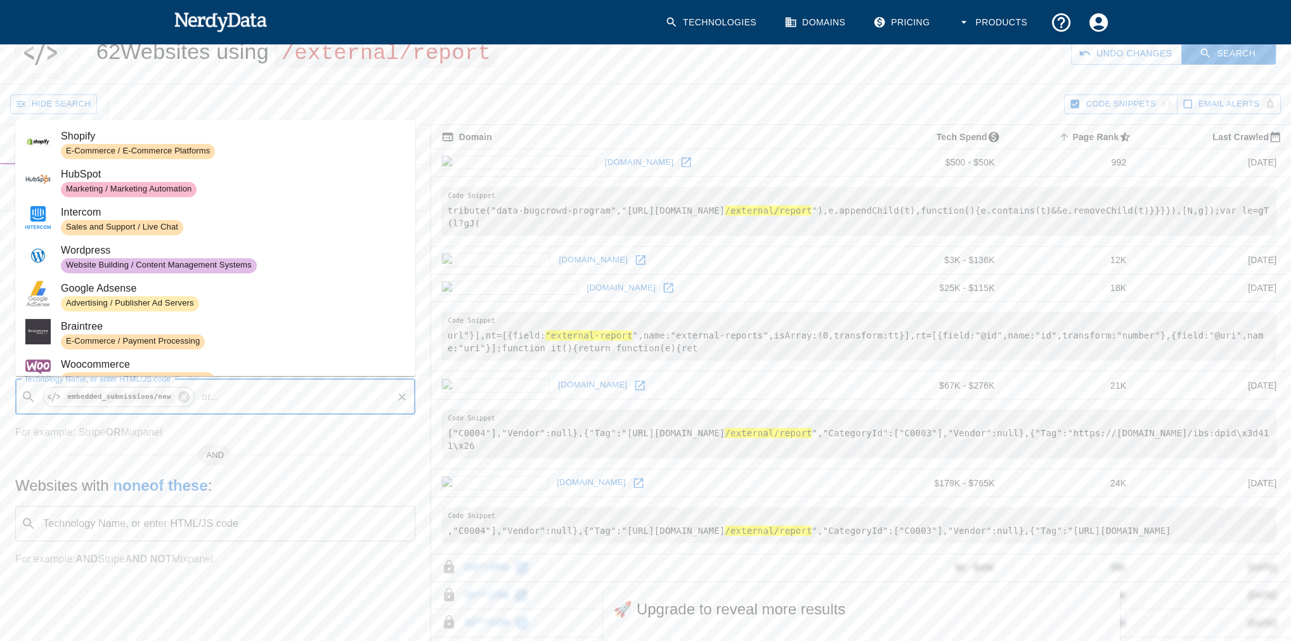
scroll to position [0, 0]
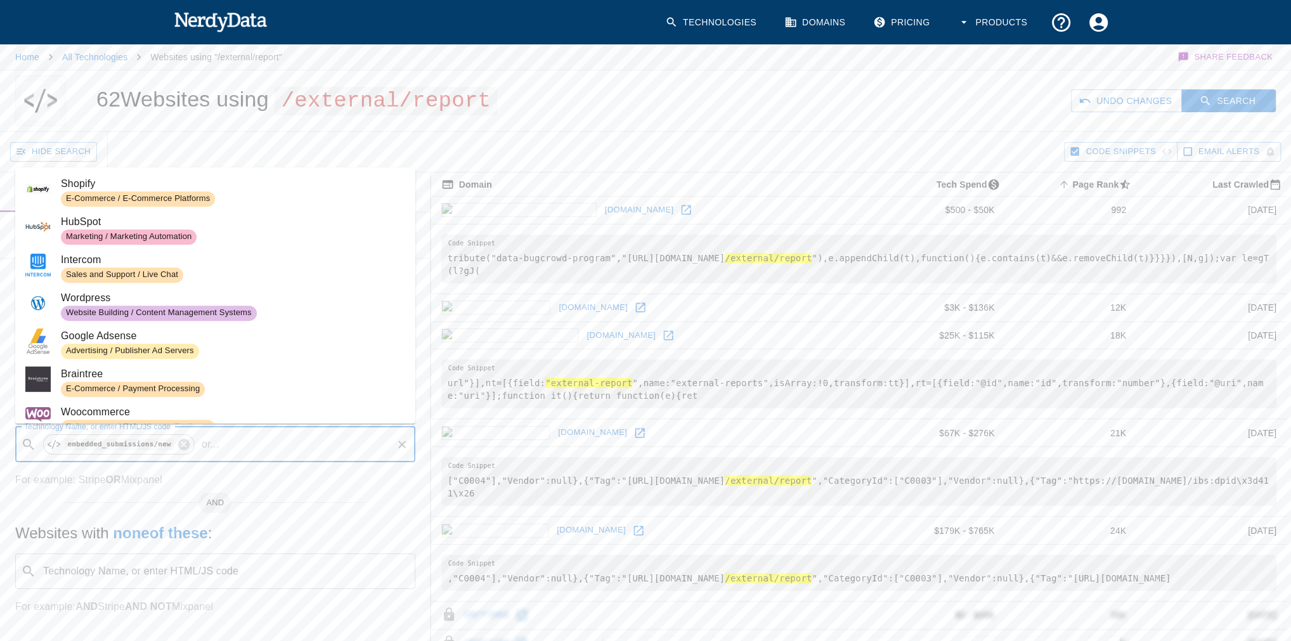
click at [614, 93] on div "62 Websites using /external/report" at bounding box center [383, 100] width 605 height 61
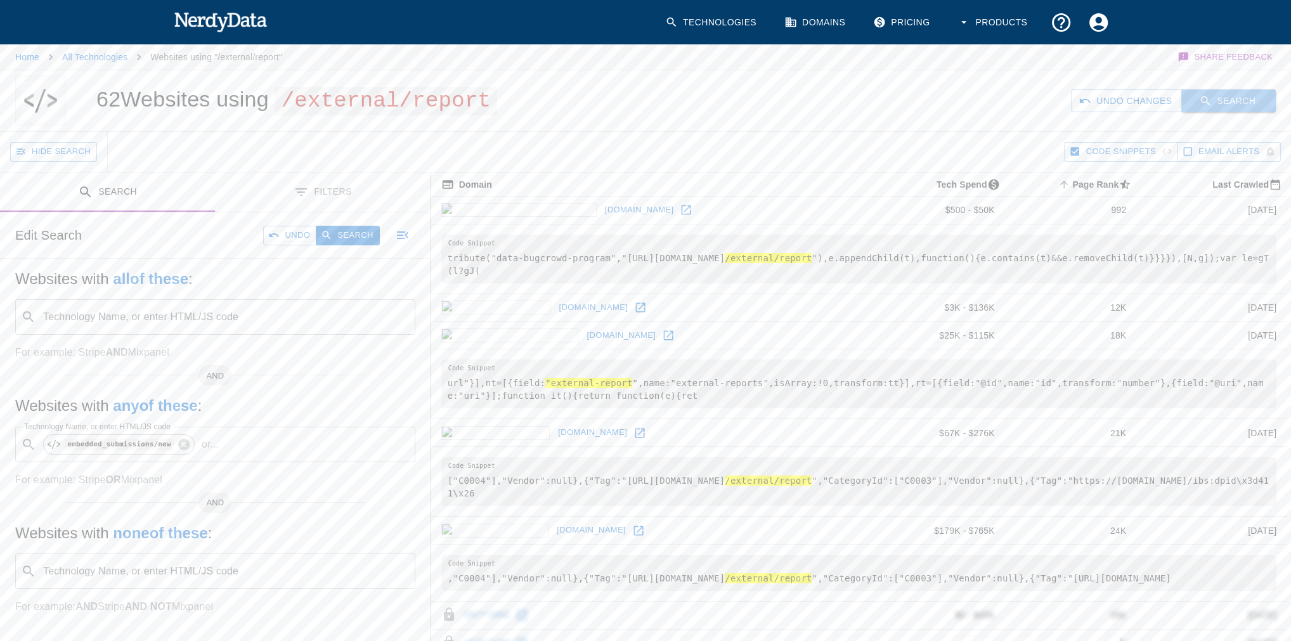
click at [1224, 91] on button "Search" at bounding box center [1229, 100] width 94 height 23
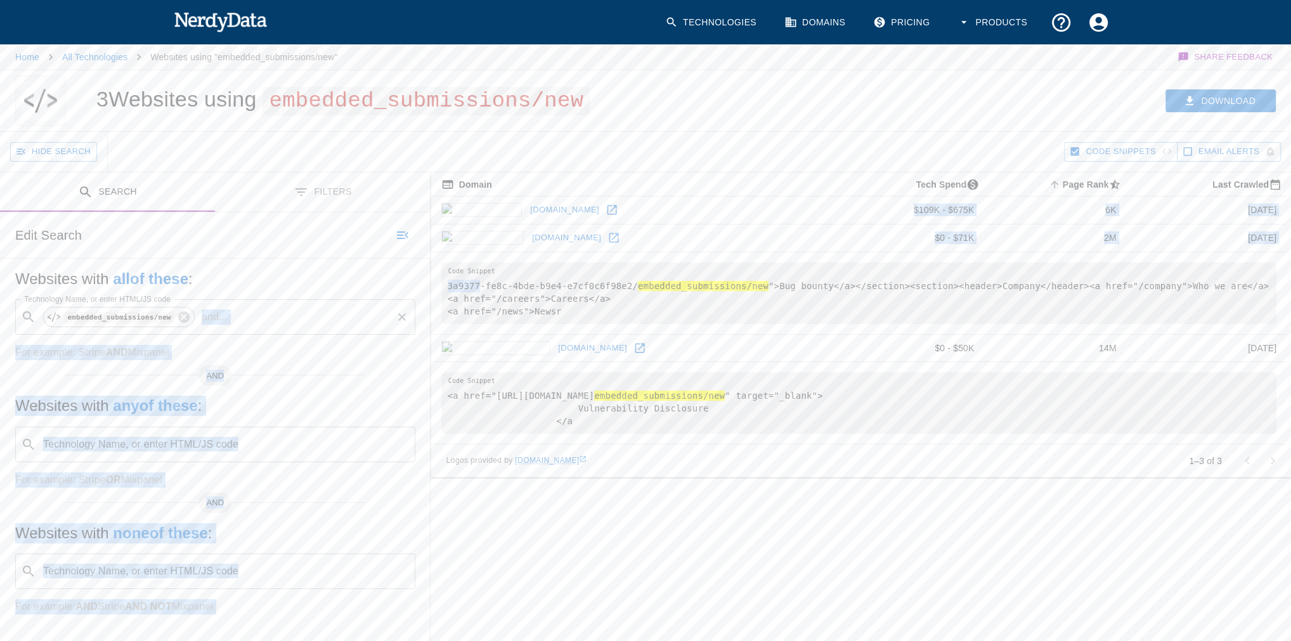
drag, startPoint x: 478, startPoint y: 280, endPoint x: 389, endPoint y: 282, distance: 89.4
click at [389, 282] on div "Search Filters Edit Search Websites with all of these : Technology Name, or ent…" at bounding box center [645, 419] width 1291 height 493
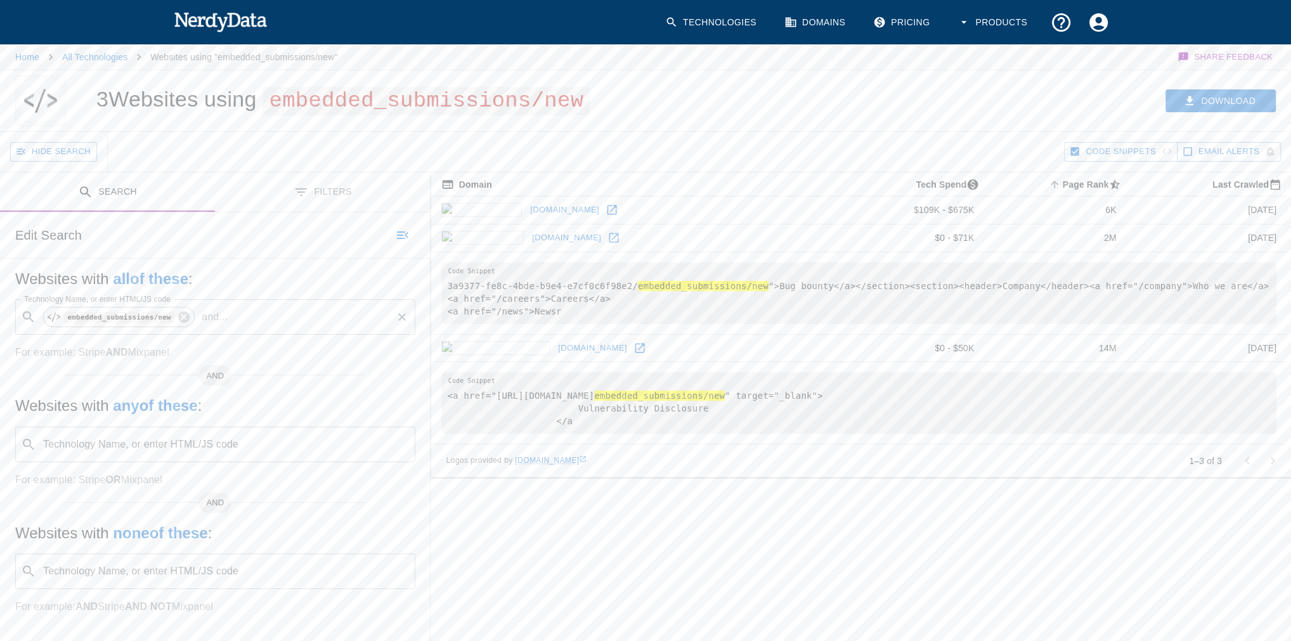
click at [564, 303] on pre "3a9377-fe8c-4bde-b9e4-e7cf0c6f98e2/ embedded_submissions/new ">Bug bounty</a></…" at bounding box center [858, 294] width 835 height 62
click at [608, 236] on icon at bounding box center [614, 237] width 13 height 13
drag, startPoint x: 596, startPoint y: 393, endPoint x: 1008, endPoint y: 391, distance: 411.6
click at [1008, 391] on pre "<a href="[URL][DOMAIN_NAME] embedded_submissions/new " target="_blank"> Vulnera…" at bounding box center [858, 403] width 835 height 62
click at [606, 207] on icon at bounding box center [612, 210] width 13 height 13
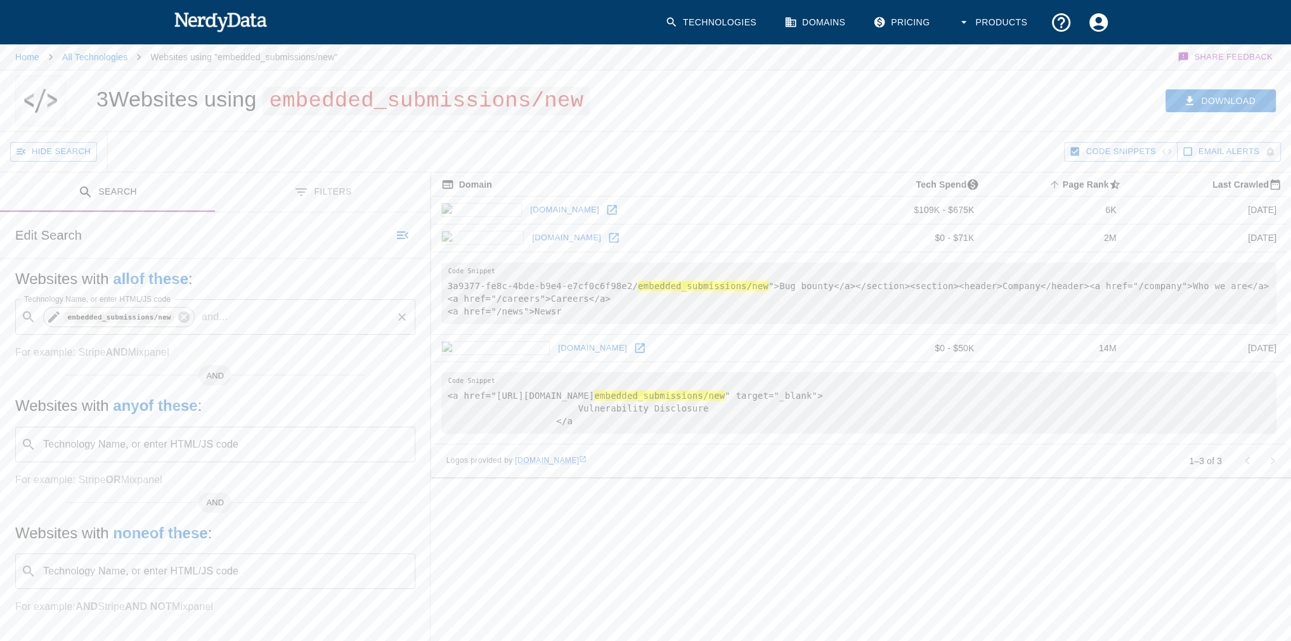
click at [156, 318] on code "embedded_submissions/new" at bounding box center [119, 317] width 109 height 11
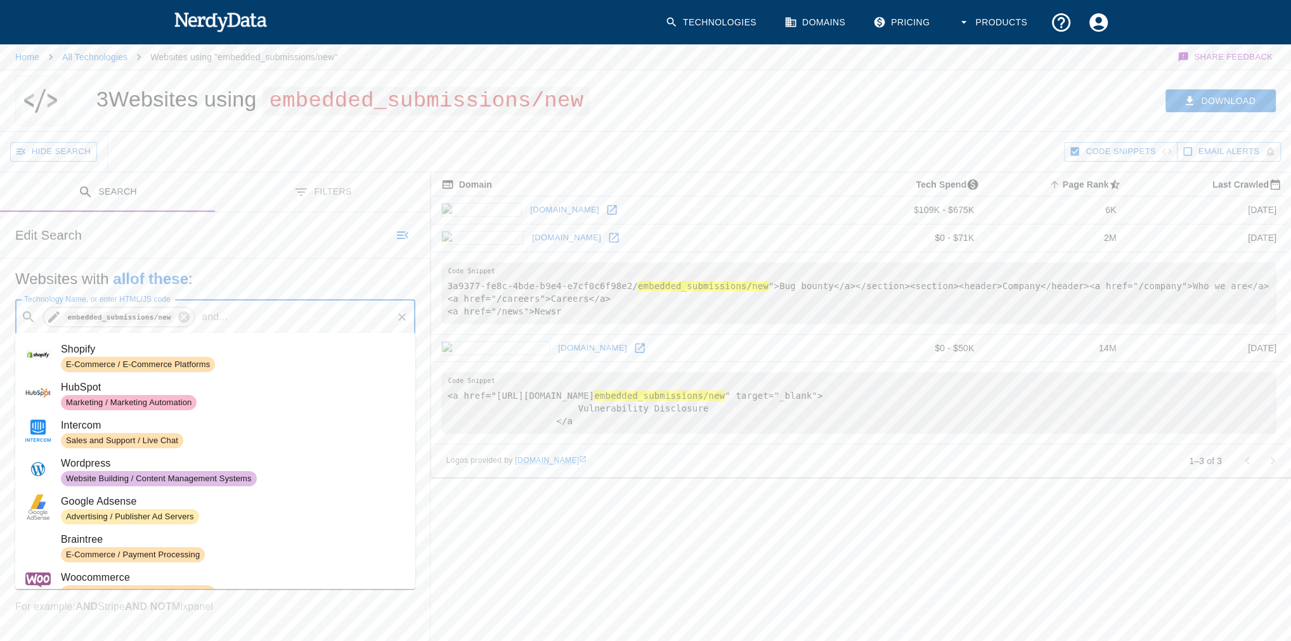
click at [156, 318] on code "embedded_submissions/new" at bounding box center [119, 317] width 109 height 11
click at [51, 315] on icon at bounding box center [53, 316] width 11 height 11
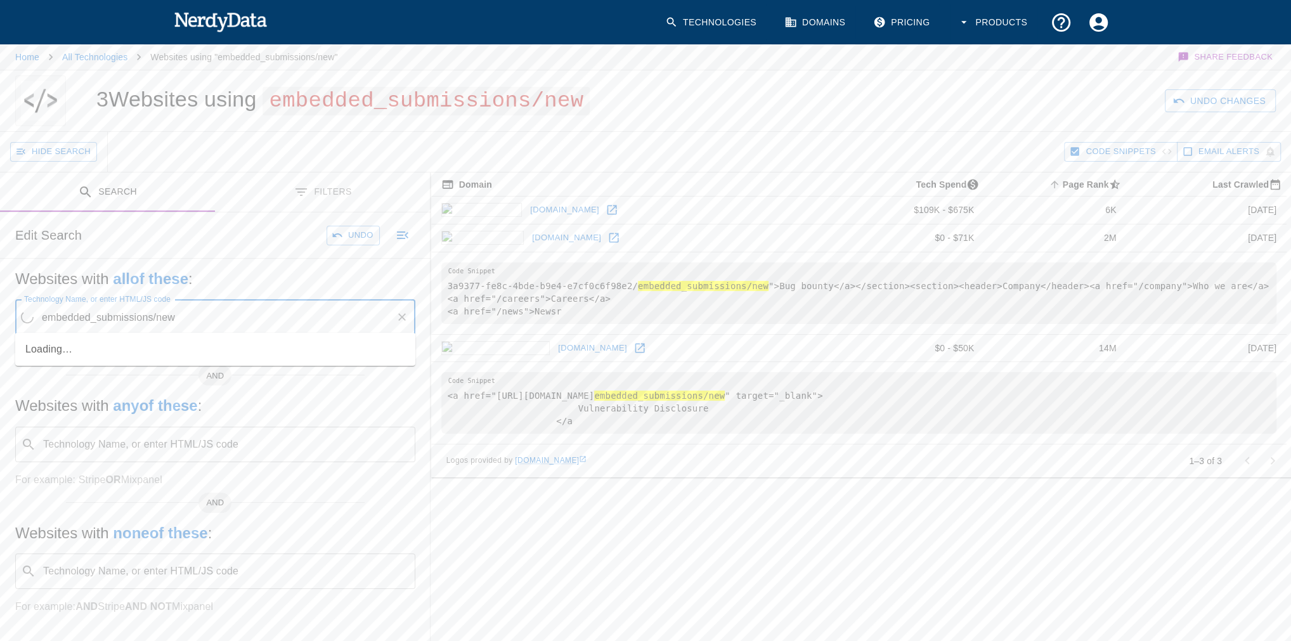
click at [171, 320] on input "embedded_submissions/new" at bounding box center [215, 317] width 352 height 24
click at [143, 355] on code "embedded_submissions/" at bounding box center [120, 348] width 118 height 13
type input "embedded_submissions/"
click at [1229, 101] on button "Search" at bounding box center [1229, 100] width 94 height 23
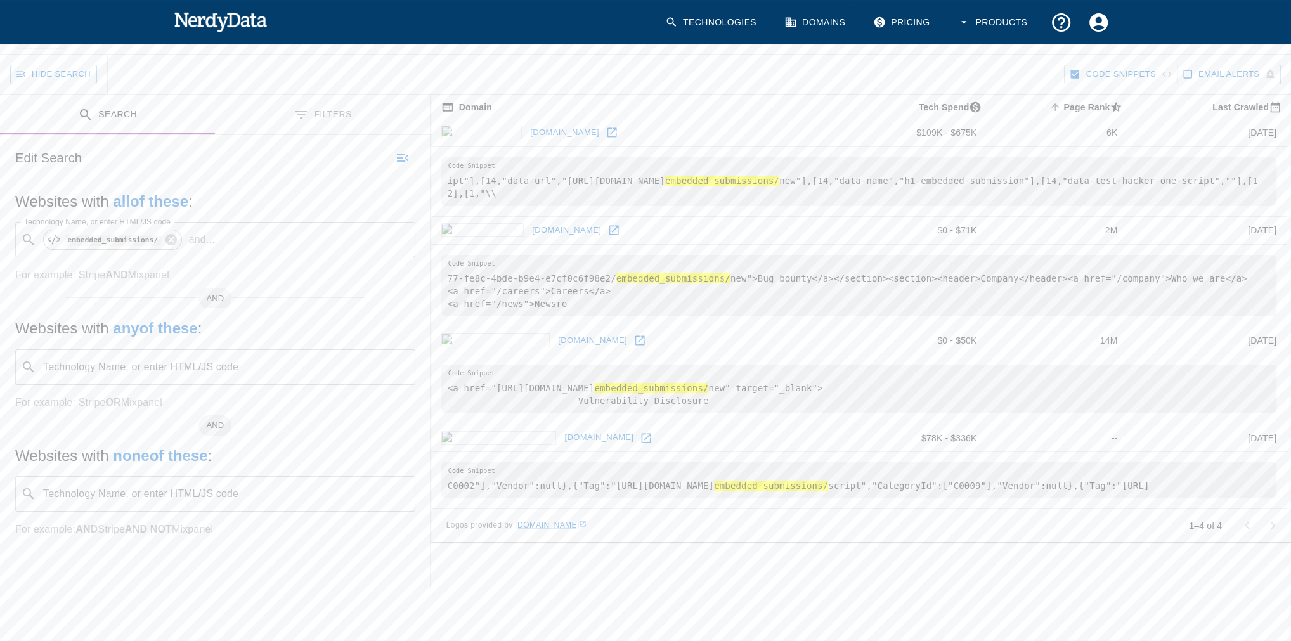
scroll to position [189, 0]
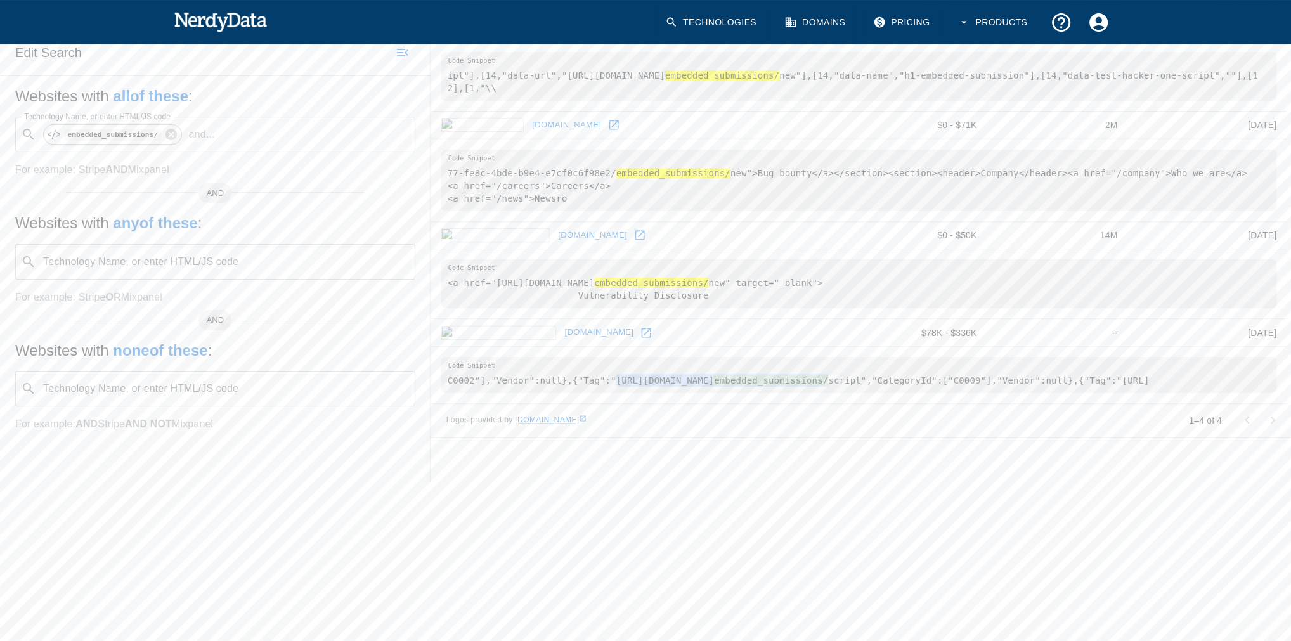
drag, startPoint x: 603, startPoint y: 394, endPoint x: 1000, endPoint y: 394, distance: 397.0
click at [1000, 393] on pre "C0002"],"Vendor":null},{"Tag":"[URL][DOMAIN_NAME] embedded_submissions/ script"…" at bounding box center [858, 375] width 835 height 36
copy pre "[URL][DOMAIN_NAME] embedded_submissions/"
click at [507, 562] on div "Hide Search Code Snippets Email Alerts Search Filters Edit Search Websites with…" at bounding box center [645, 269] width 1291 height 641
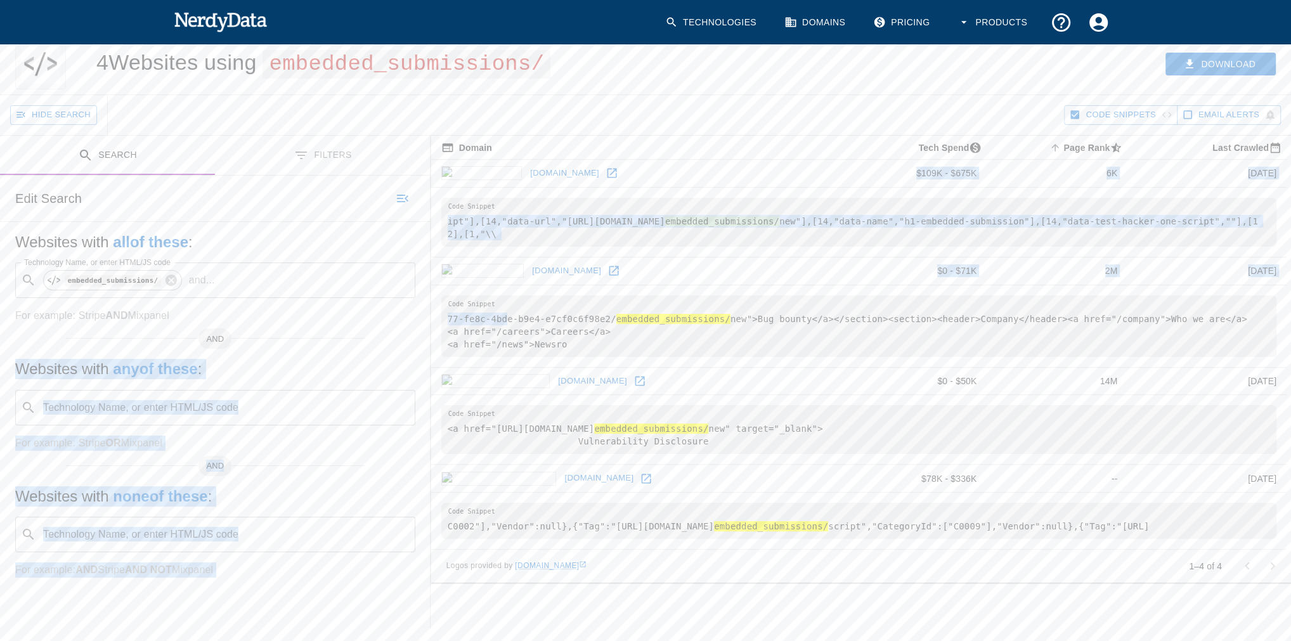
drag, startPoint x: 502, startPoint y: 327, endPoint x: 378, endPoint y: 332, distance: 124.4
click at [378, 332] on div "Search Filters Edit Search Websites with all of these : Technology Name, or ent…" at bounding box center [645, 382] width 1291 height 493
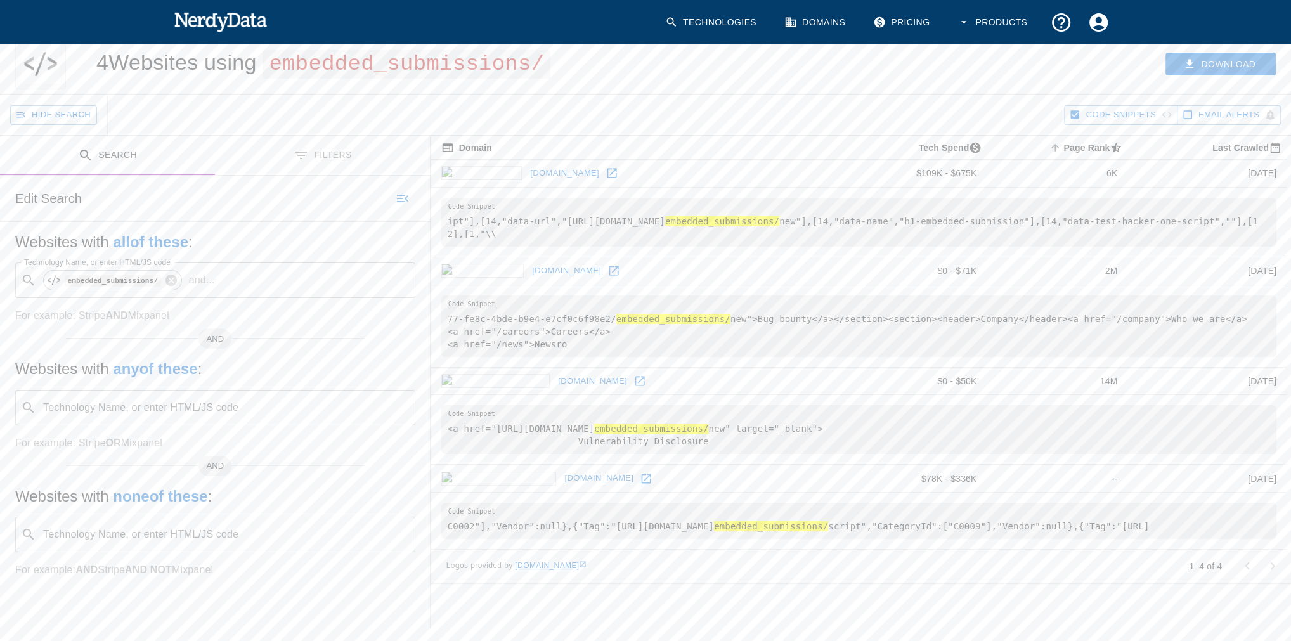
click at [589, 351] on pre "77-fe8c-4bde-b9e4-e7cf0c6f98e2/ embedded_submissions/ new">Bug bounty</a></sect…" at bounding box center [858, 327] width 835 height 62
click at [559, 217] on pre "ipt"],[14,"data-url","[URL][DOMAIN_NAME] embedded_submissions/ new"],[14,"data-…" at bounding box center [858, 222] width 835 height 49
drag, startPoint x: 557, startPoint y: 216, endPoint x: 969, endPoint y: 216, distance: 411.6
click at [969, 216] on pre "ipt"],[14,"data-url","[URL][DOMAIN_NAME] embedded_submissions/ new"],[14,"data-…" at bounding box center [858, 222] width 835 height 49
click at [575, 110] on div "Hide Search" at bounding box center [537, 115] width 1054 height 40
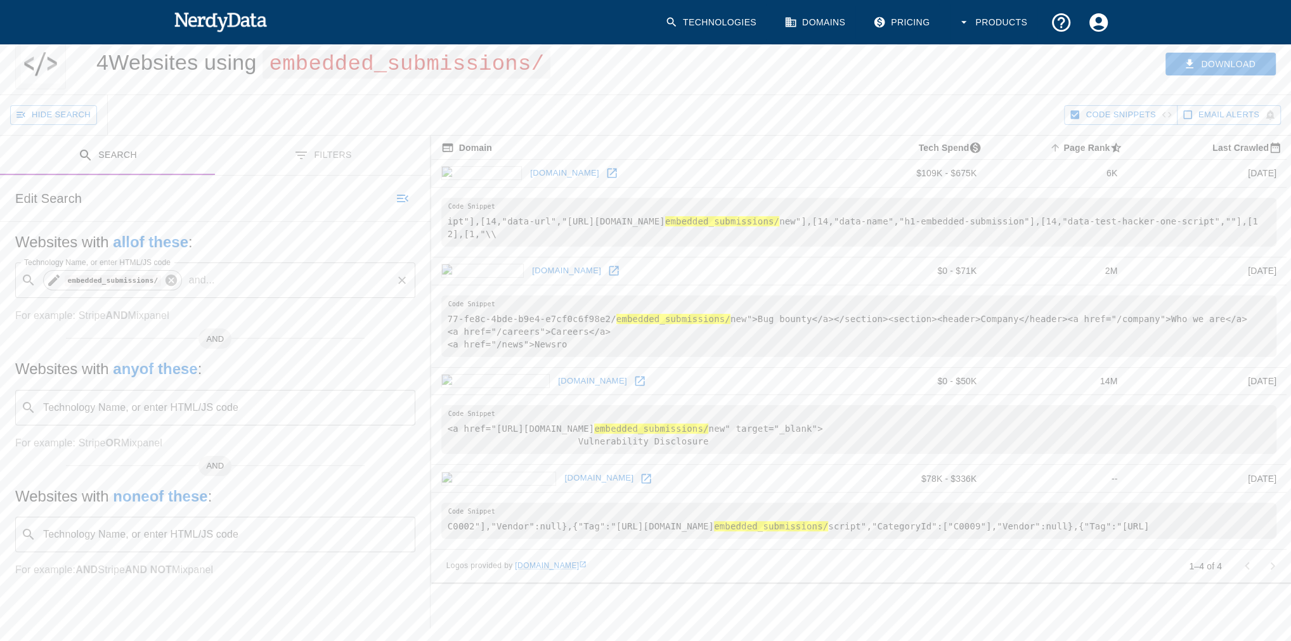
click at [165, 281] on icon at bounding box center [170, 280] width 11 height 11
click at [180, 404] on input "Technology Name, or enter HTML/JS code" at bounding box center [225, 408] width 368 height 24
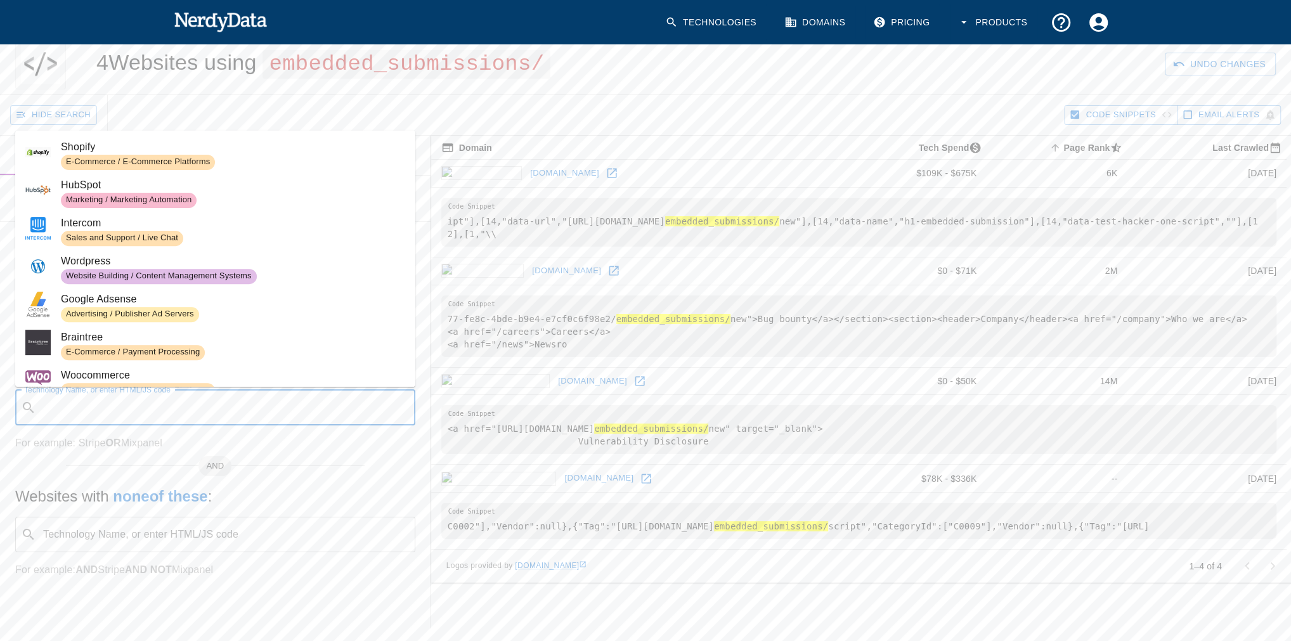
paste input "[URL][DOMAIN_NAME]"
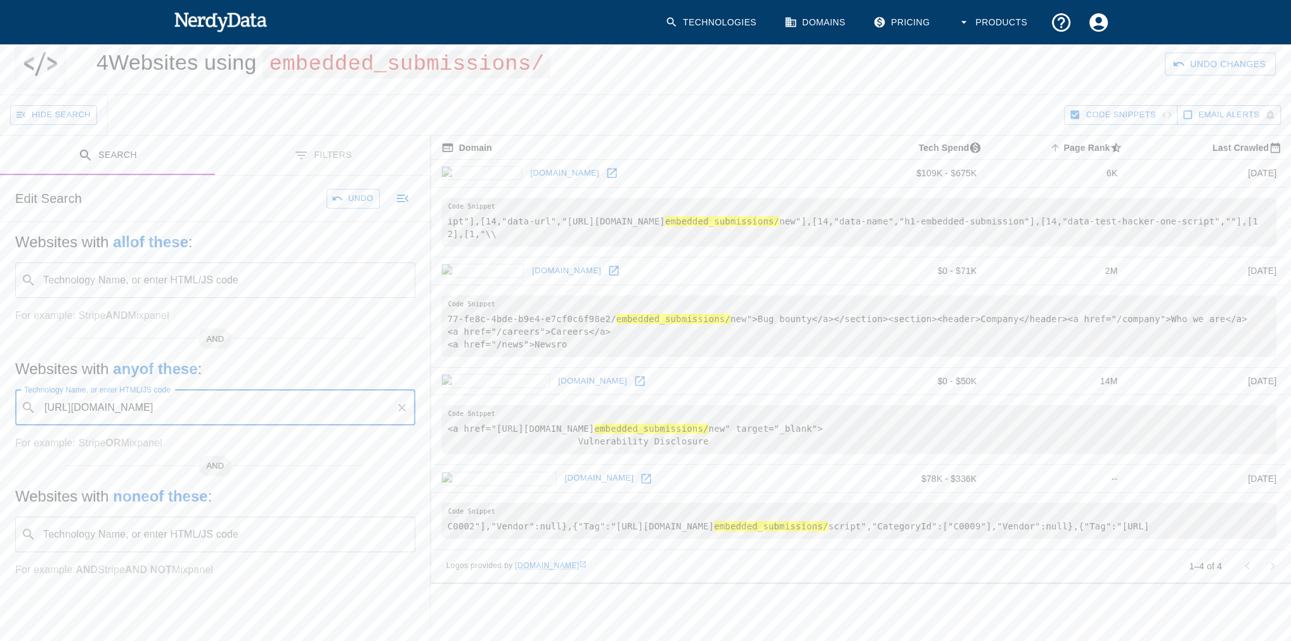
scroll to position [0, 69]
type input "[URL][DOMAIN_NAME]"
click at [166, 402] on input "Technology Name, or enter HTML/JS code" at bounding box center [225, 408] width 368 height 24
paste input "/external/report"
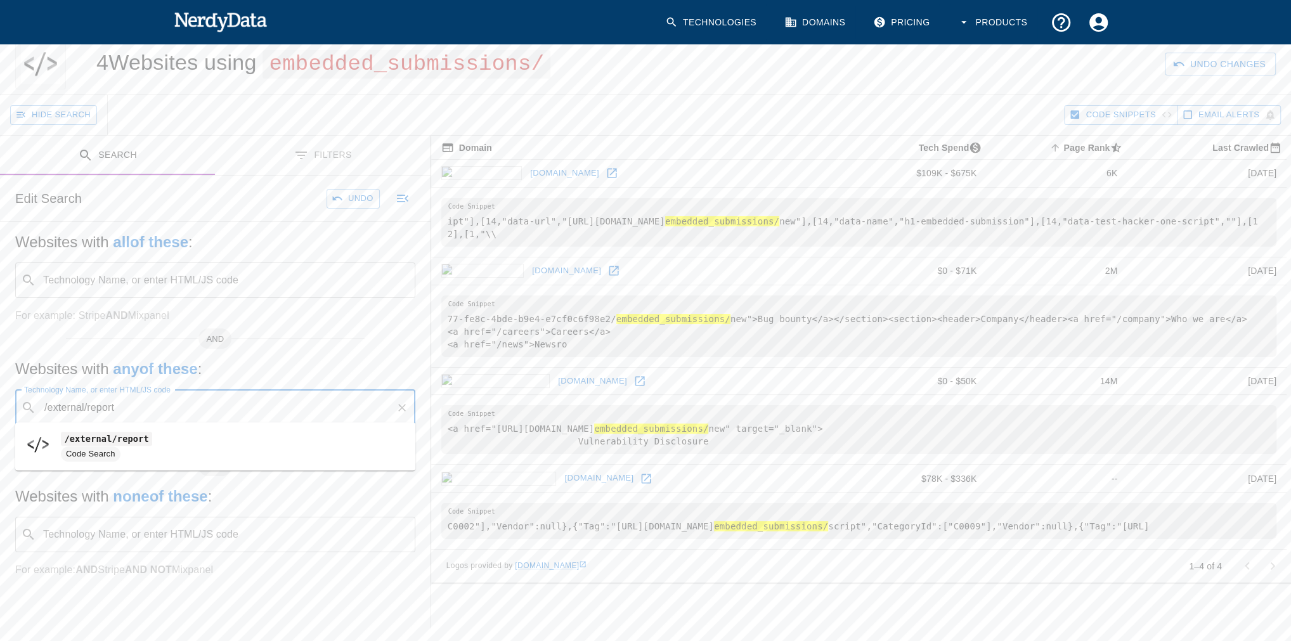
click at [153, 436] on span "/external/report" at bounding box center [233, 438] width 344 height 15
type input "/external/report"
click at [1218, 62] on button "Search" at bounding box center [1229, 64] width 94 height 23
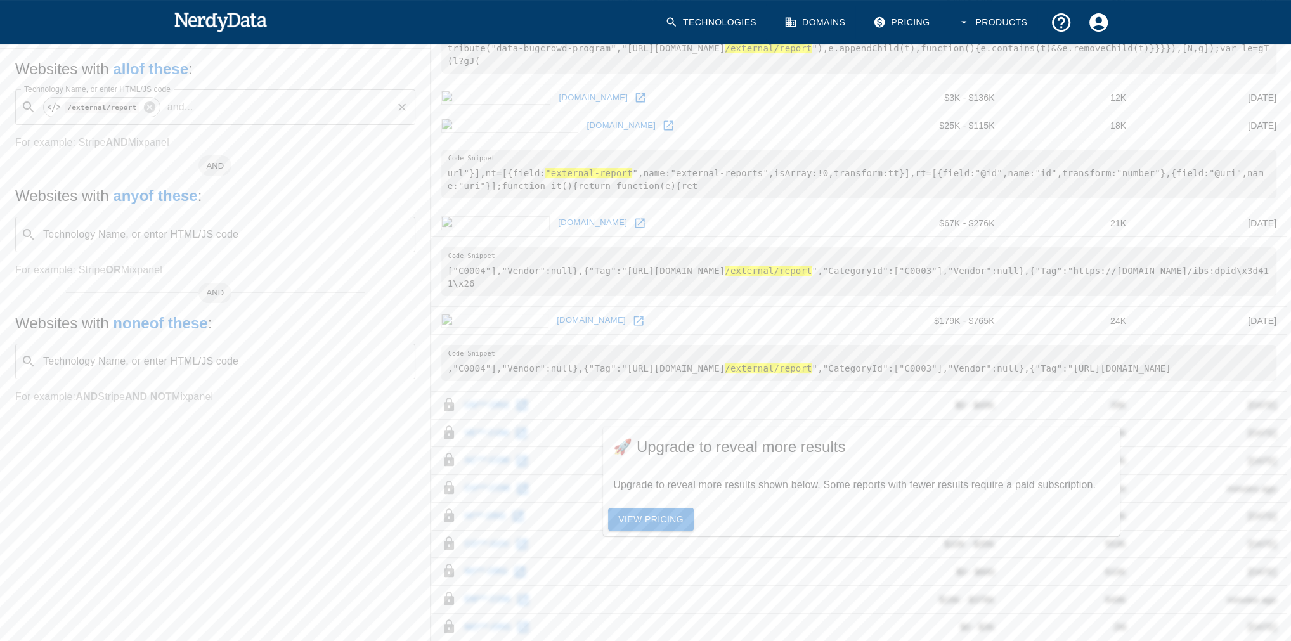
scroll to position [203, 0]
